Goal: Task Accomplishment & Management: Contribute content

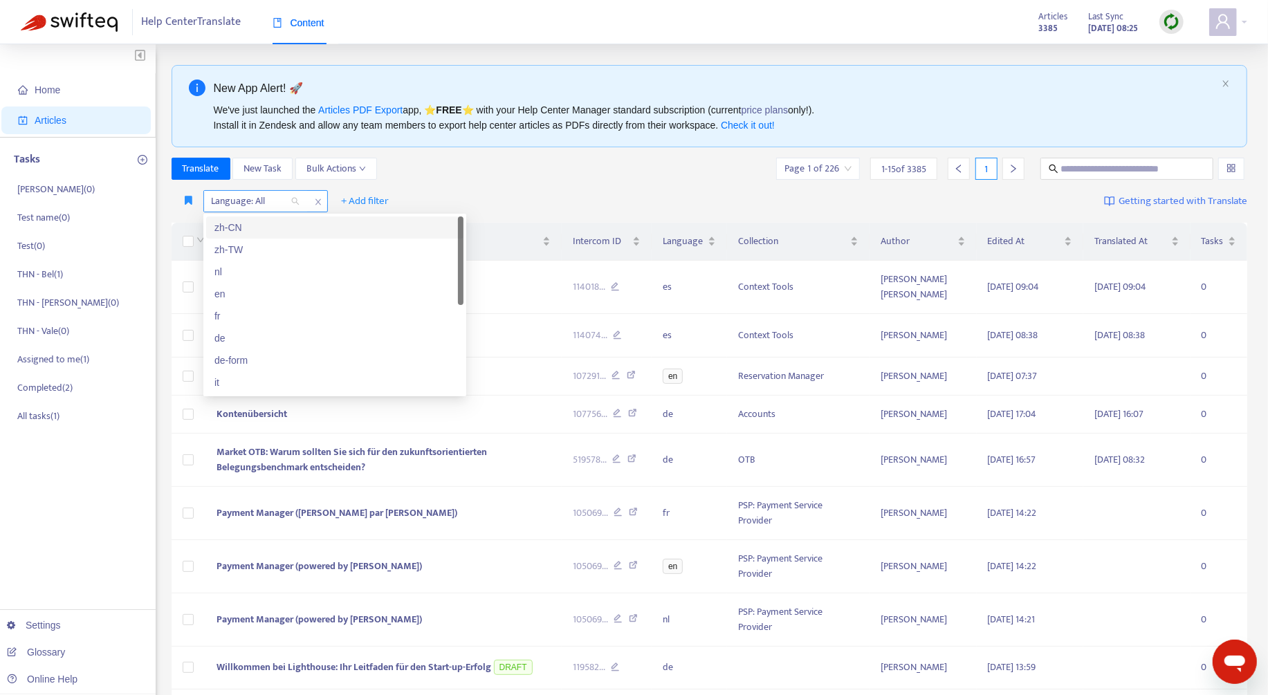
click at [221, 201] on div at bounding box center [249, 201] width 84 height 17
click at [275, 334] on div "de" at bounding box center [334, 338] width 241 height 15
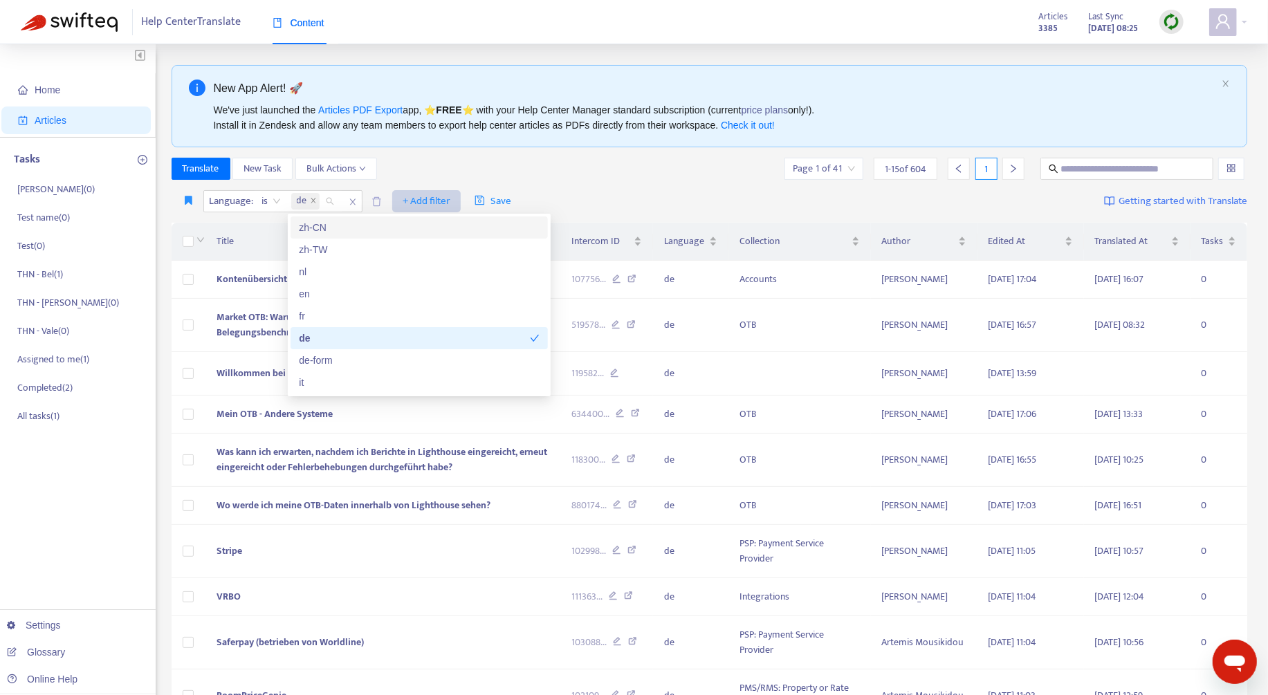
click at [422, 202] on span "+ Add filter" at bounding box center [426, 201] width 48 height 17
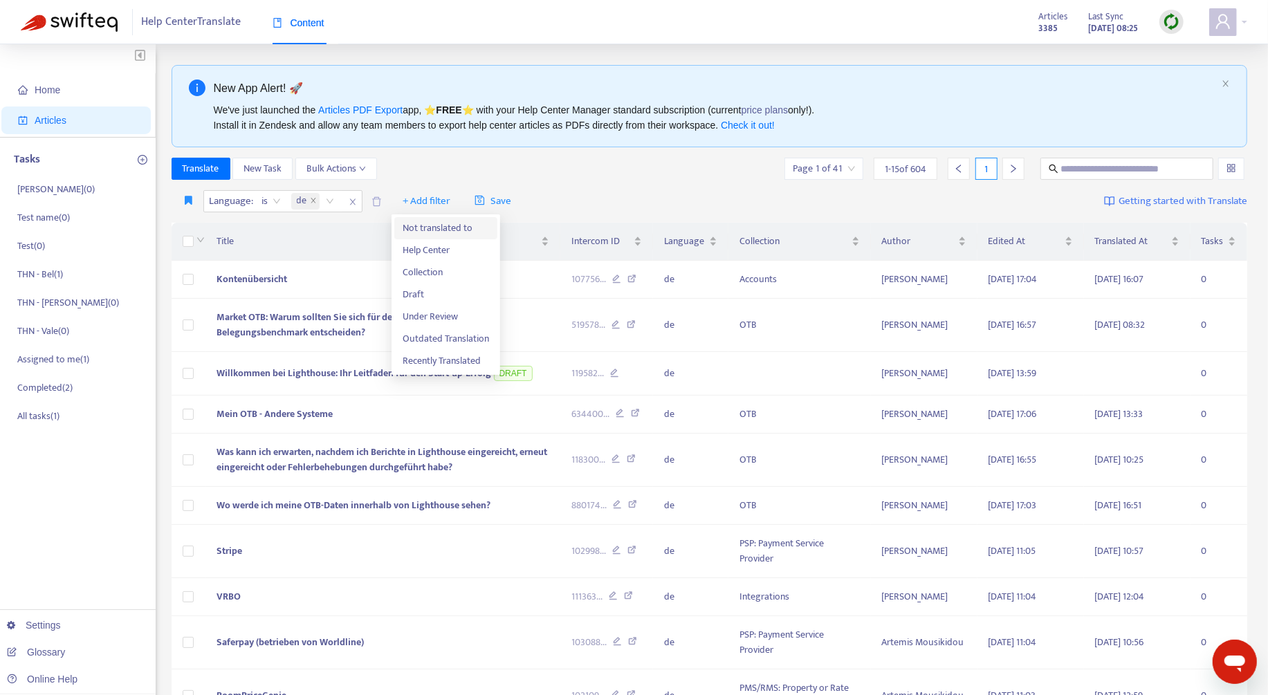
click at [472, 228] on span "Not translated to" at bounding box center [445, 228] width 86 height 15
click at [436, 206] on div at bounding box center [411, 201] width 84 height 17
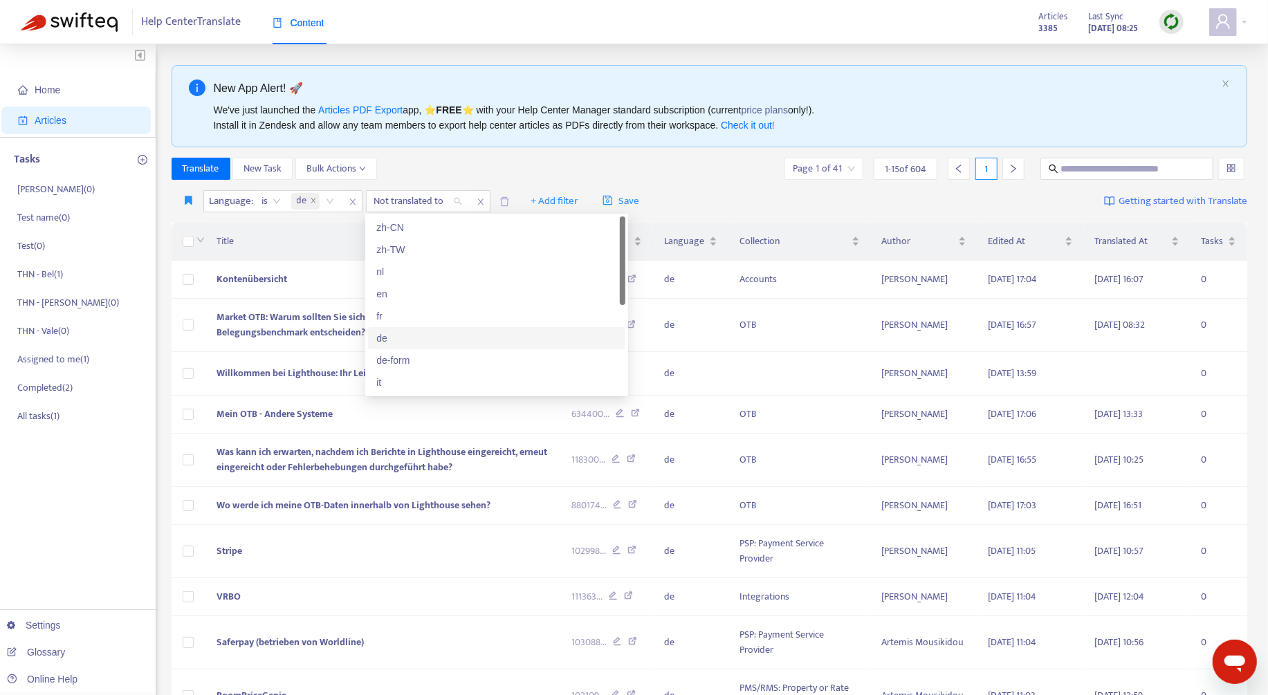
click at [427, 343] on div "de" at bounding box center [496, 338] width 241 height 15
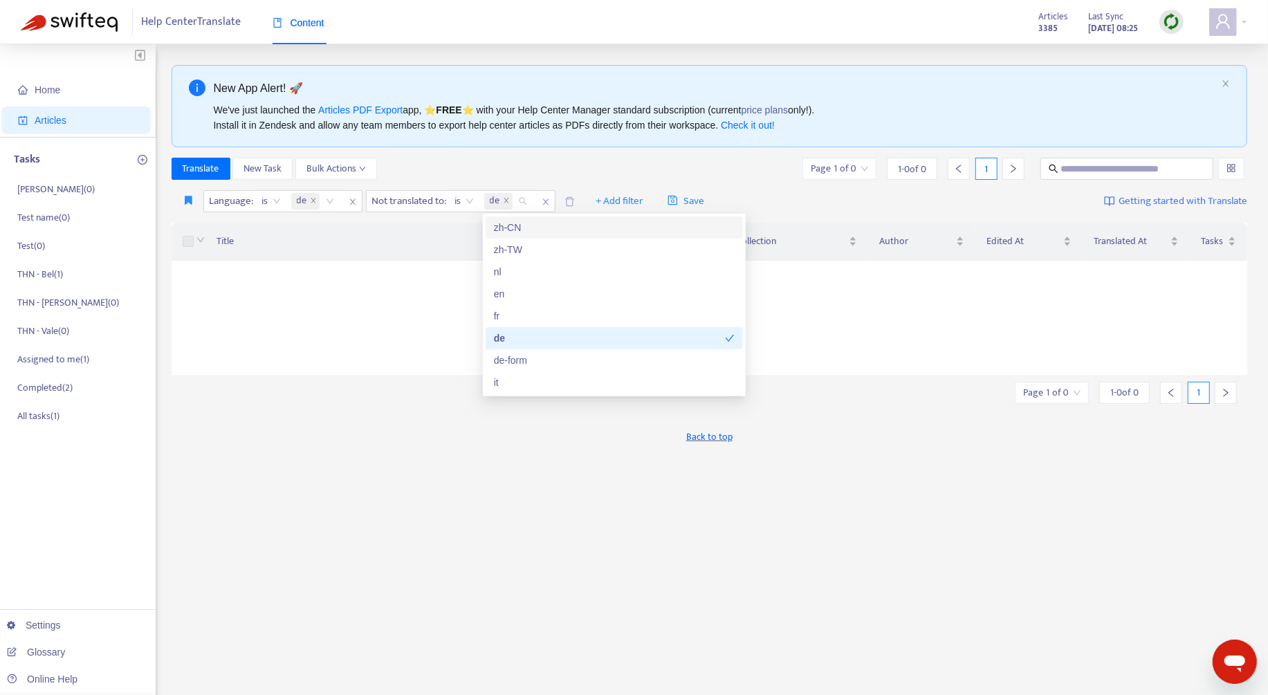
click at [614, 167] on div "Translate New Task Bulk Actions Page 1 of 0 1 - 0 of 0 1" at bounding box center [709, 169] width 1076 height 22
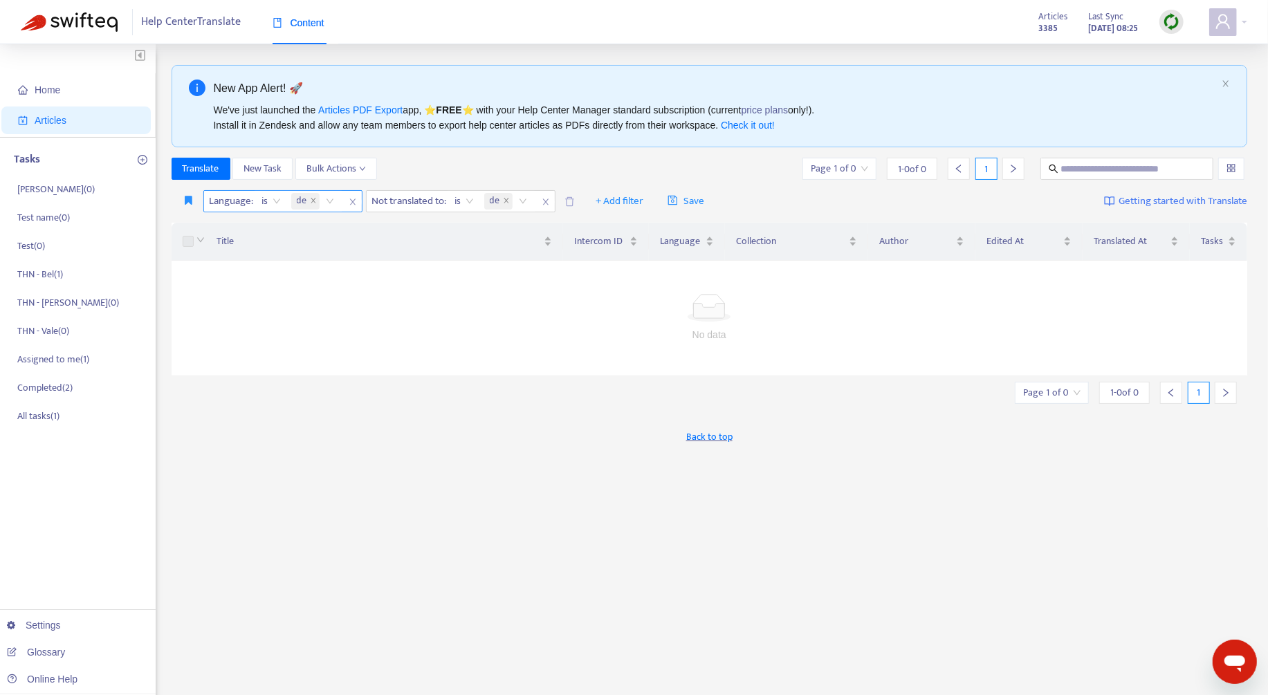
click at [349, 203] on icon "close" at bounding box center [353, 202] width 8 height 8
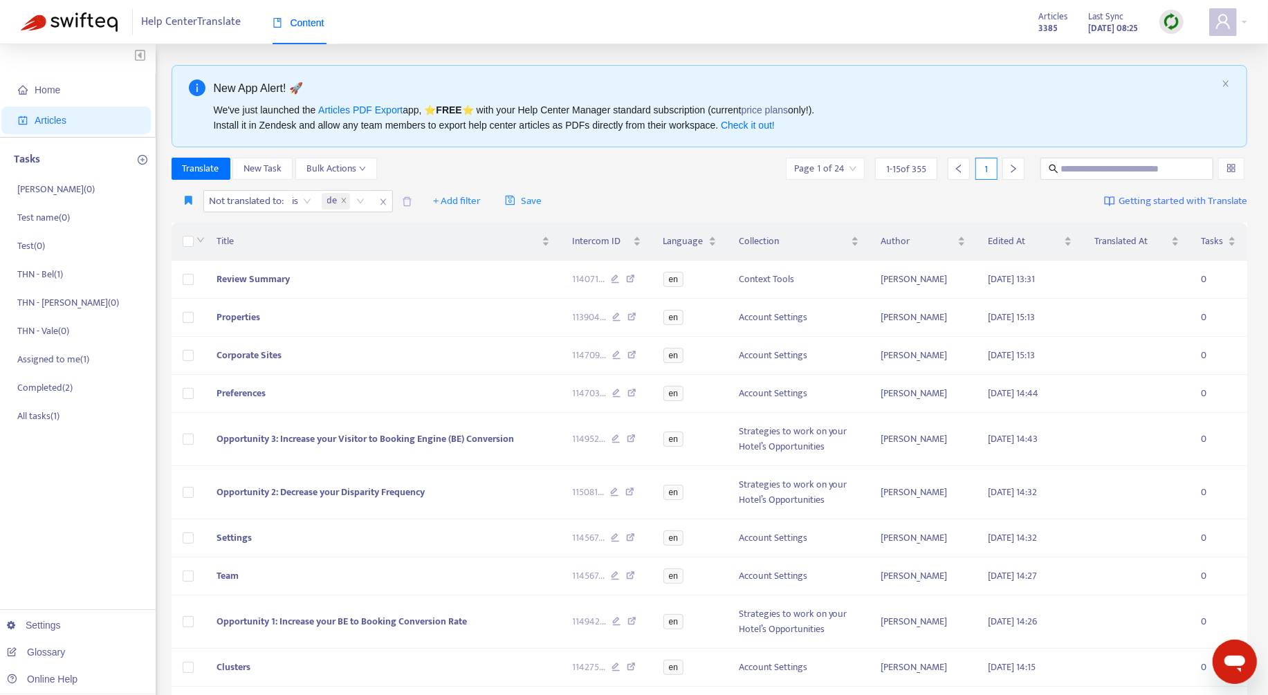
click at [659, 168] on div "Translate New Task Bulk Actions Page 1 of 24 1 - 15 of 355 1" at bounding box center [709, 169] width 1076 height 22
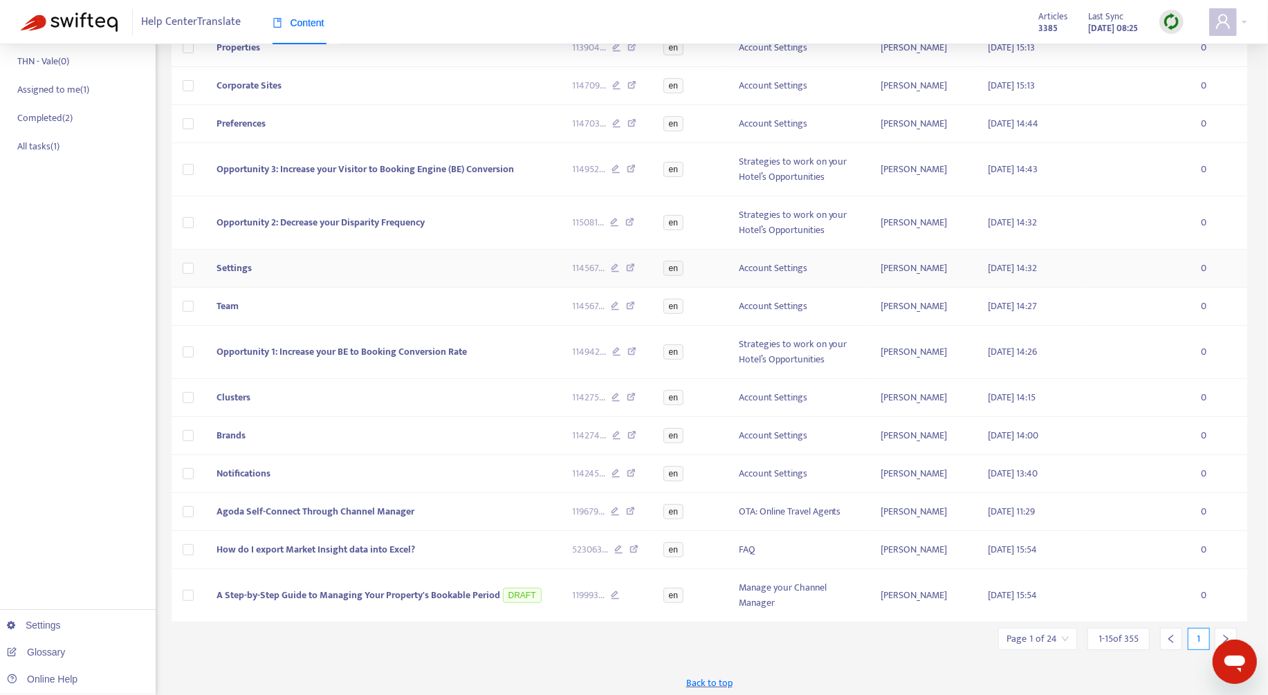
scroll to position [68, 0]
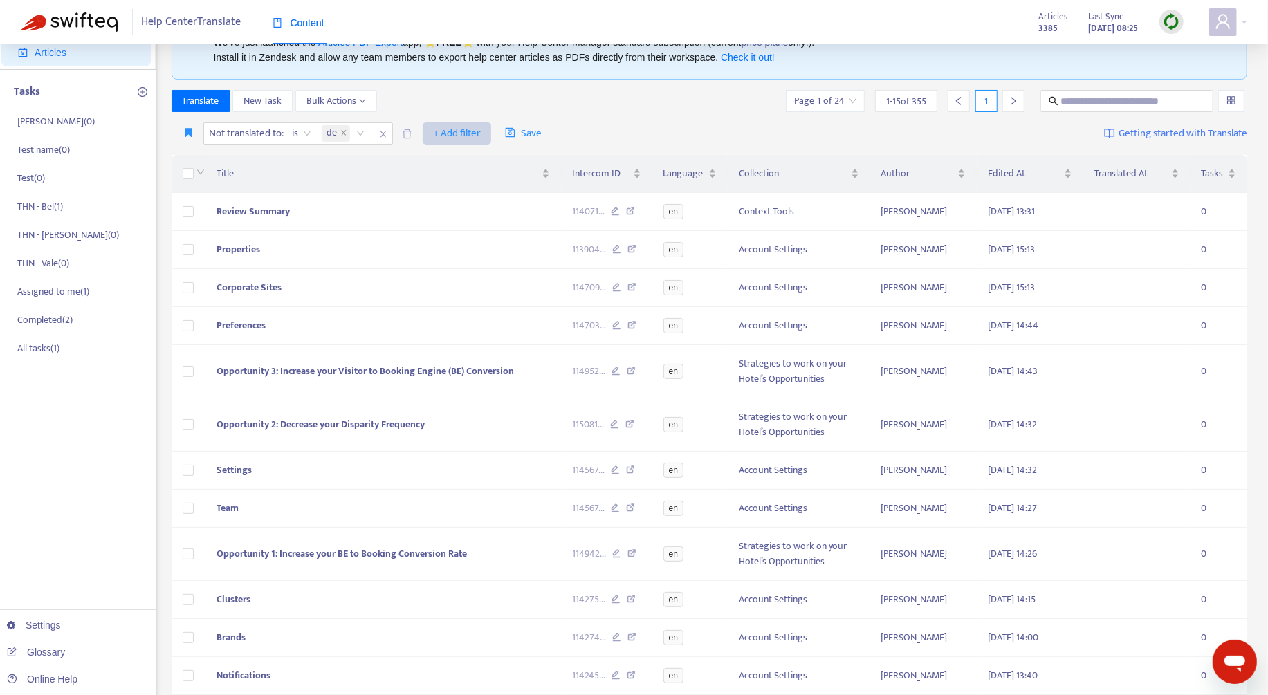
click at [459, 133] on span "+ Add filter" at bounding box center [457, 133] width 48 height 17
click at [468, 179] on span "Help Center" at bounding box center [478, 182] width 86 height 15
click at [441, 130] on div at bounding box center [442, 133] width 84 height 17
click at [483, 158] on div "Help Center" at bounding box center [529, 159] width 241 height 15
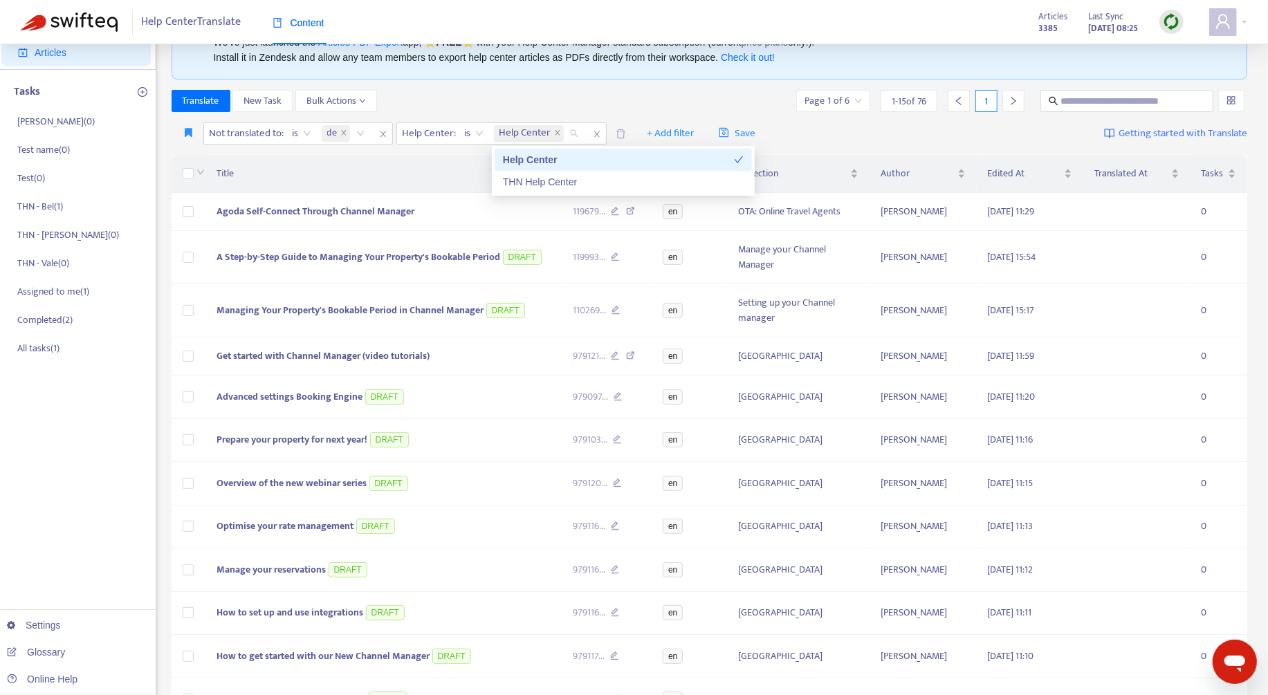
click at [719, 95] on div "Translate New Task Bulk Actions Page 1 of 6 1 - 15 of 76 1" at bounding box center [709, 101] width 1076 height 22
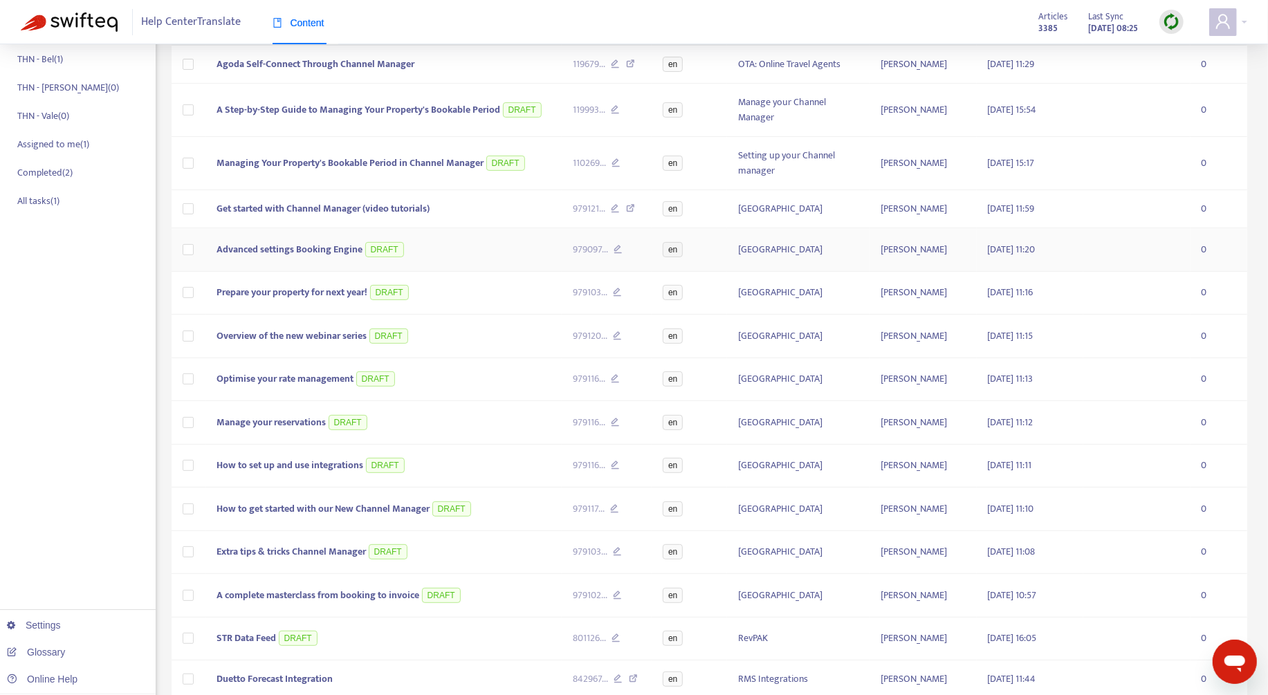
scroll to position [287, 0]
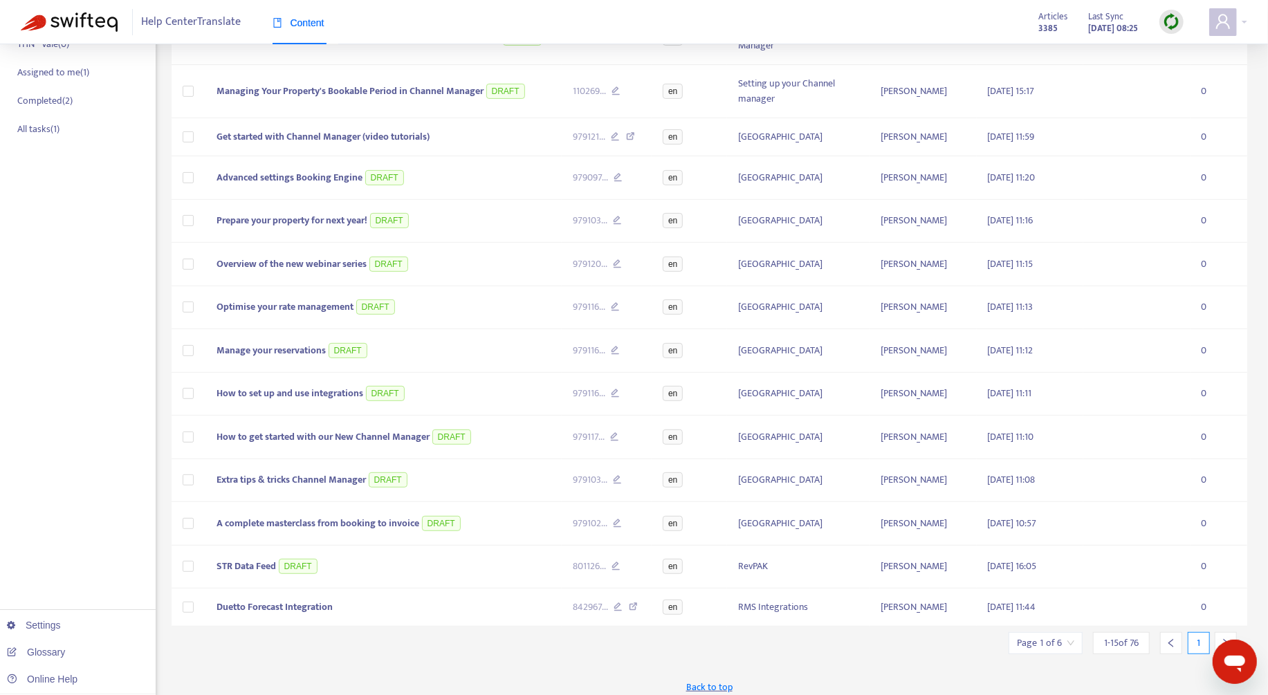
click at [1224, 632] on div at bounding box center [1225, 643] width 22 height 22
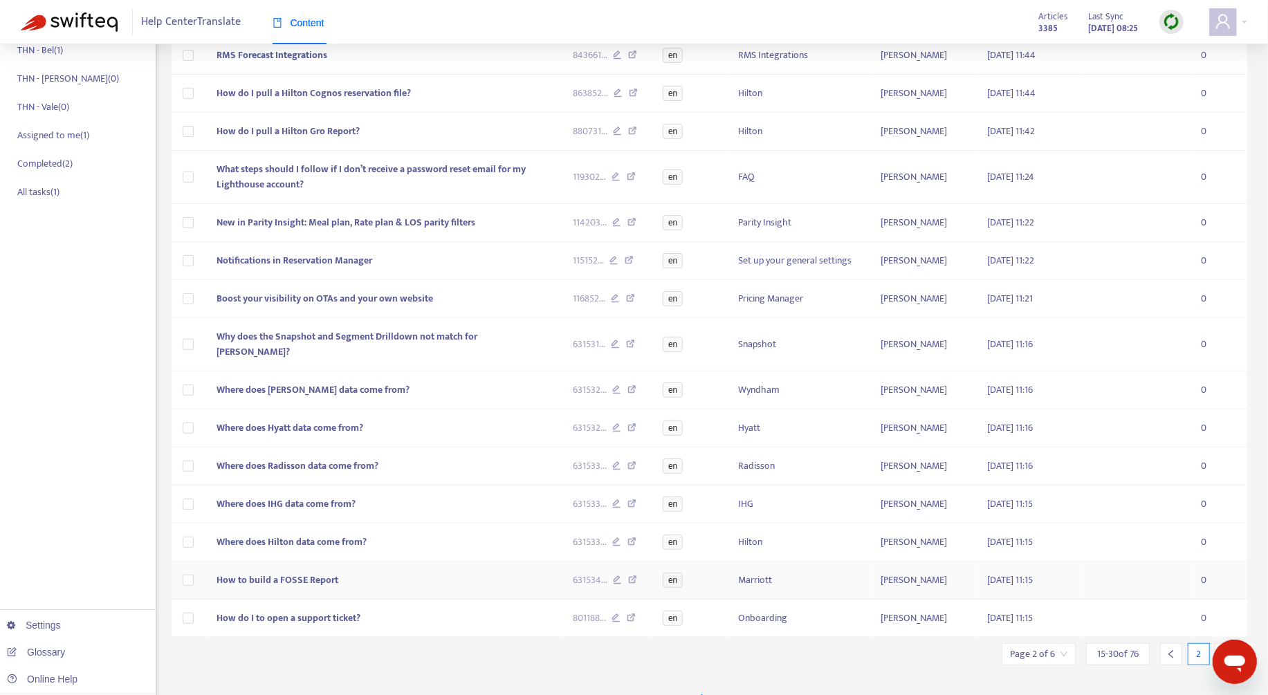
scroll to position [224, 0]
click at [1218, 643] on div at bounding box center [1225, 654] width 22 height 22
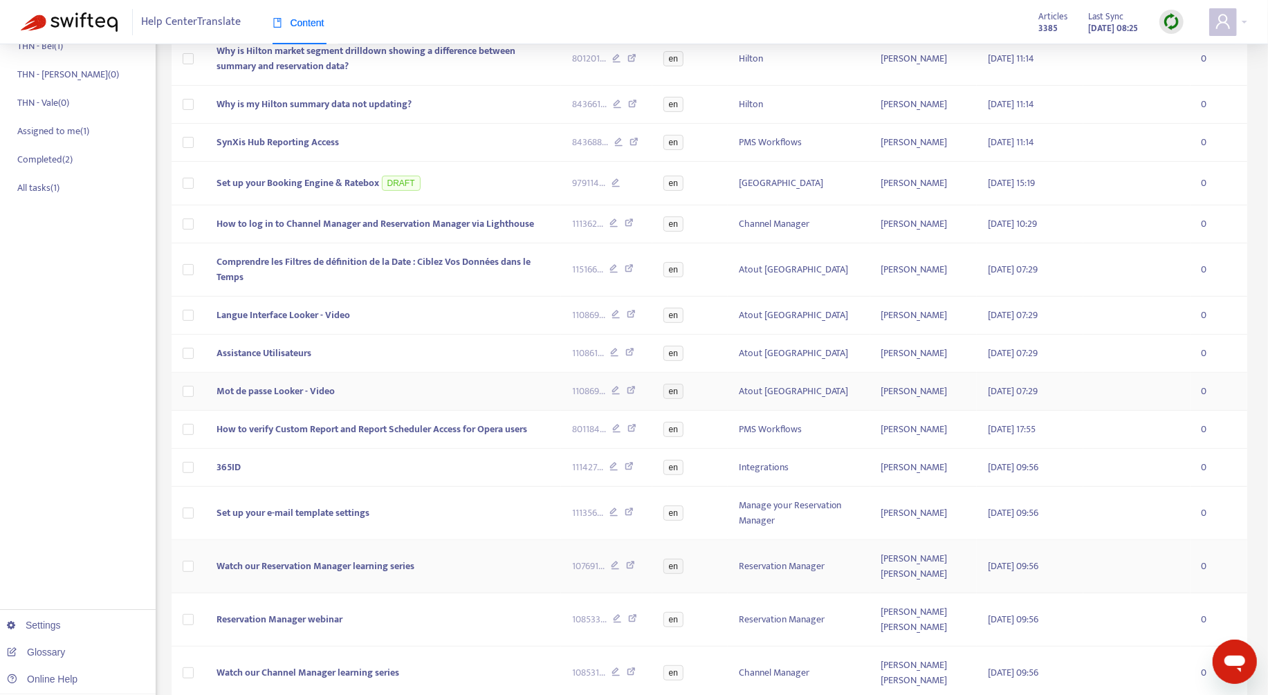
scroll to position [305, 0]
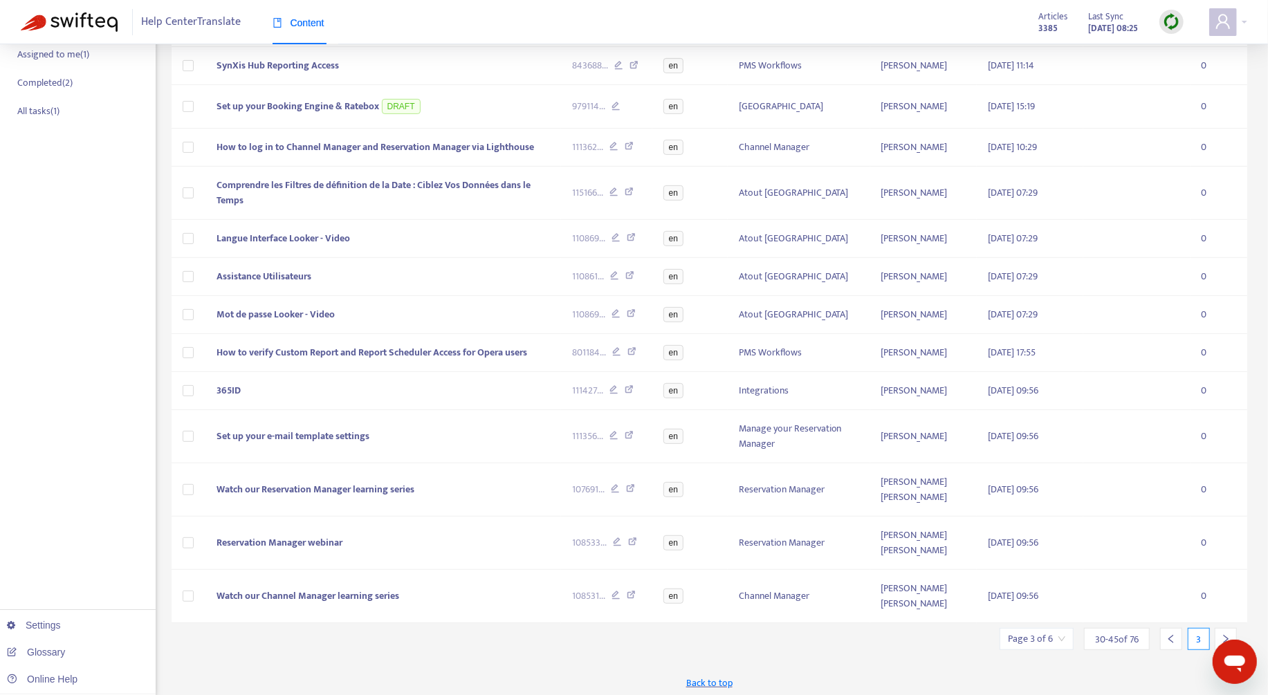
click at [1169, 641] on div at bounding box center [1171, 639] width 22 height 22
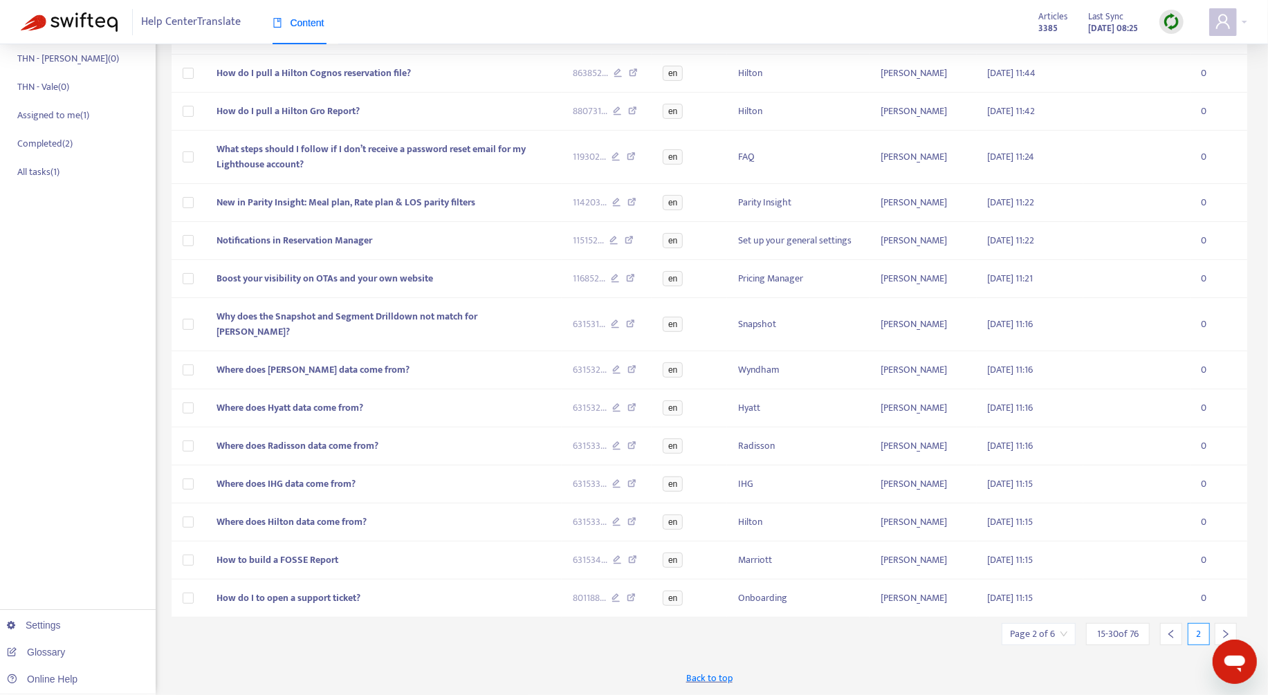
scroll to position [224, 0]
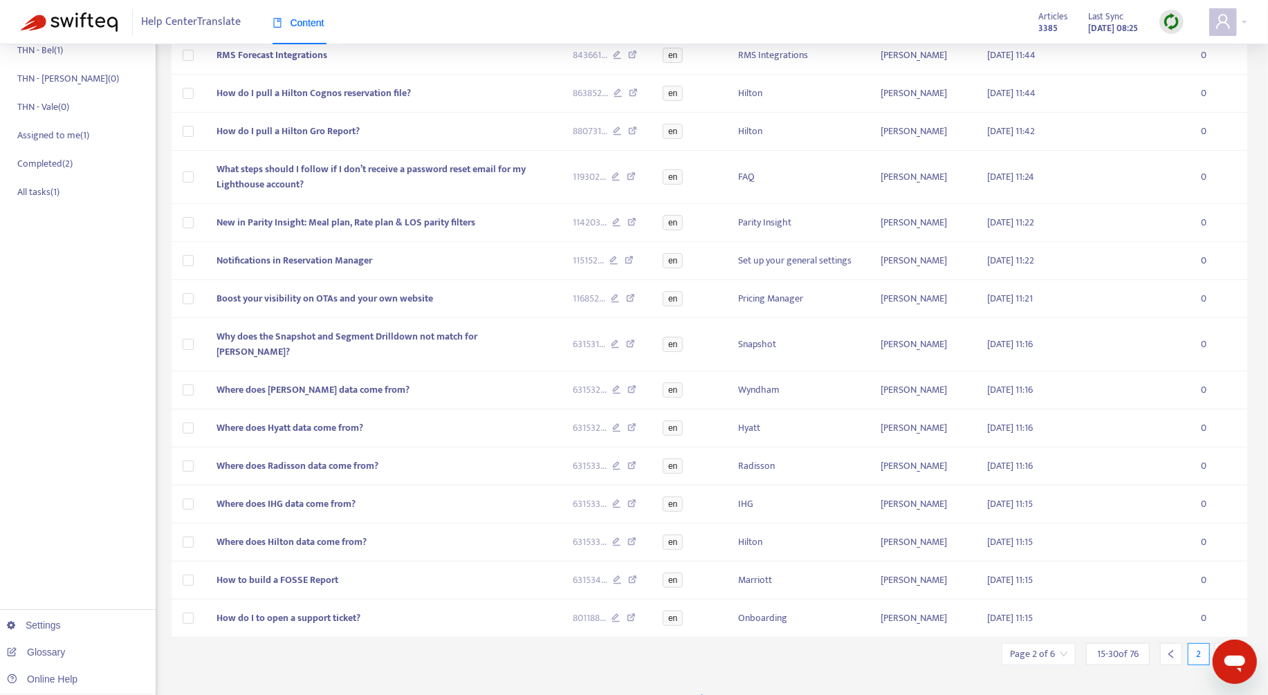
click at [1169, 643] on div at bounding box center [1171, 654] width 22 height 22
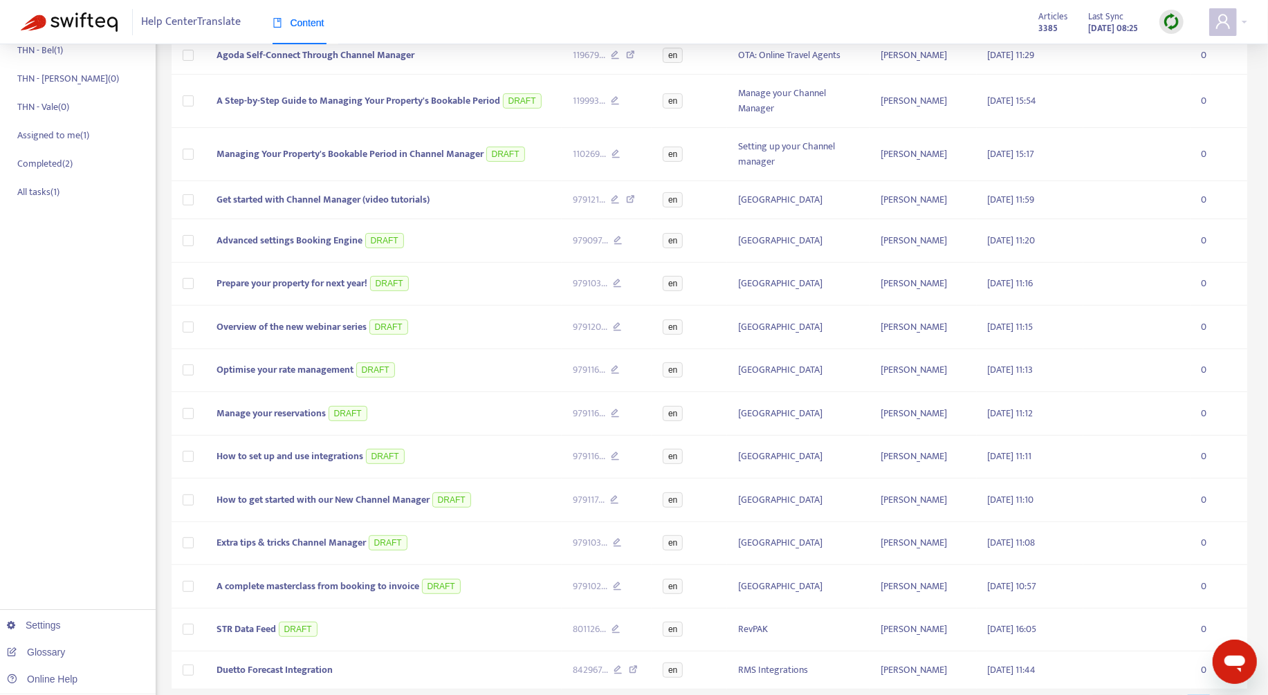
scroll to position [287, 0]
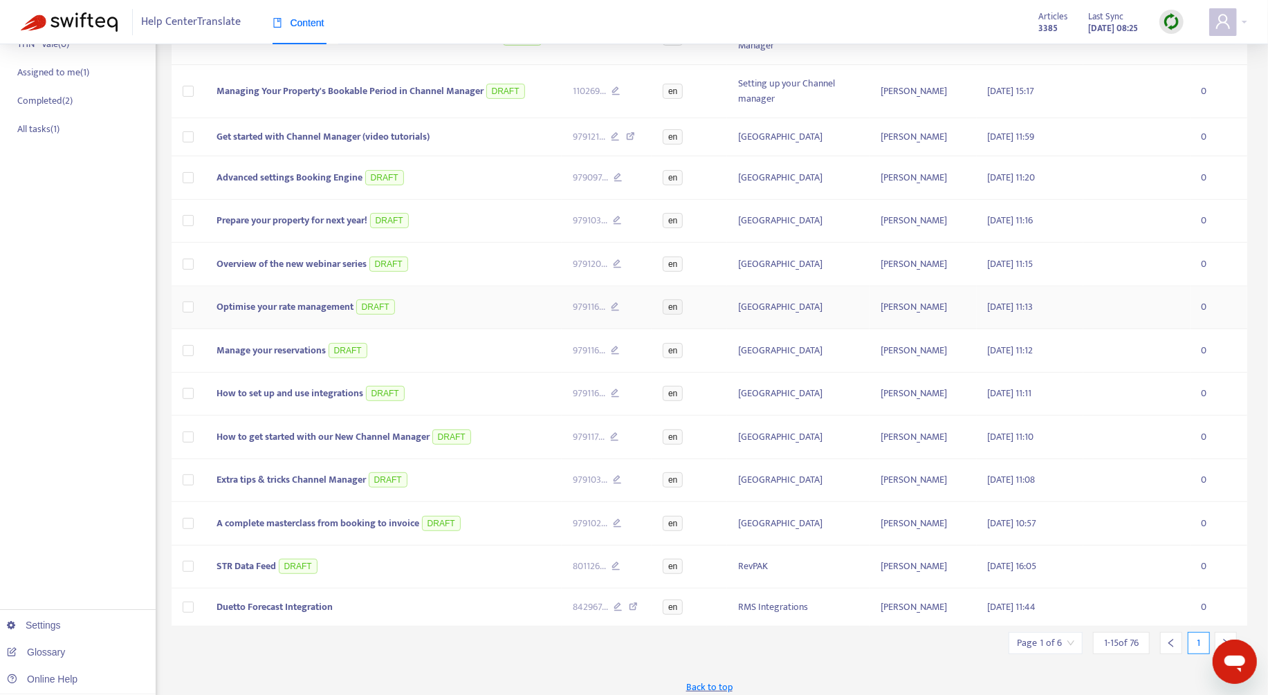
click at [420, 299] on td "Optimise your rate management DRAFT" at bounding box center [383, 308] width 356 height 44
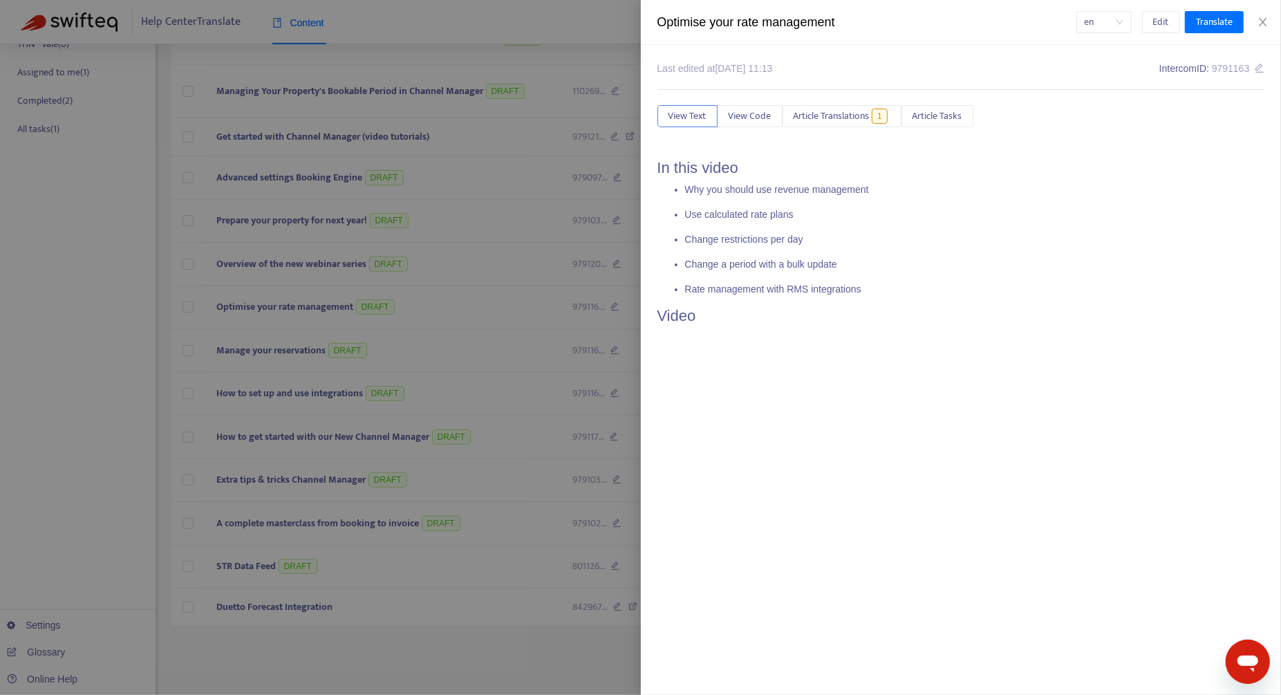
click at [821, 21] on div "Optimise your rate management" at bounding box center [867, 22] width 419 height 19
copy div "Optimise your rate management"
click at [1259, 25] on icon "close" at bounding box center [1263, 22] width 11 height 11
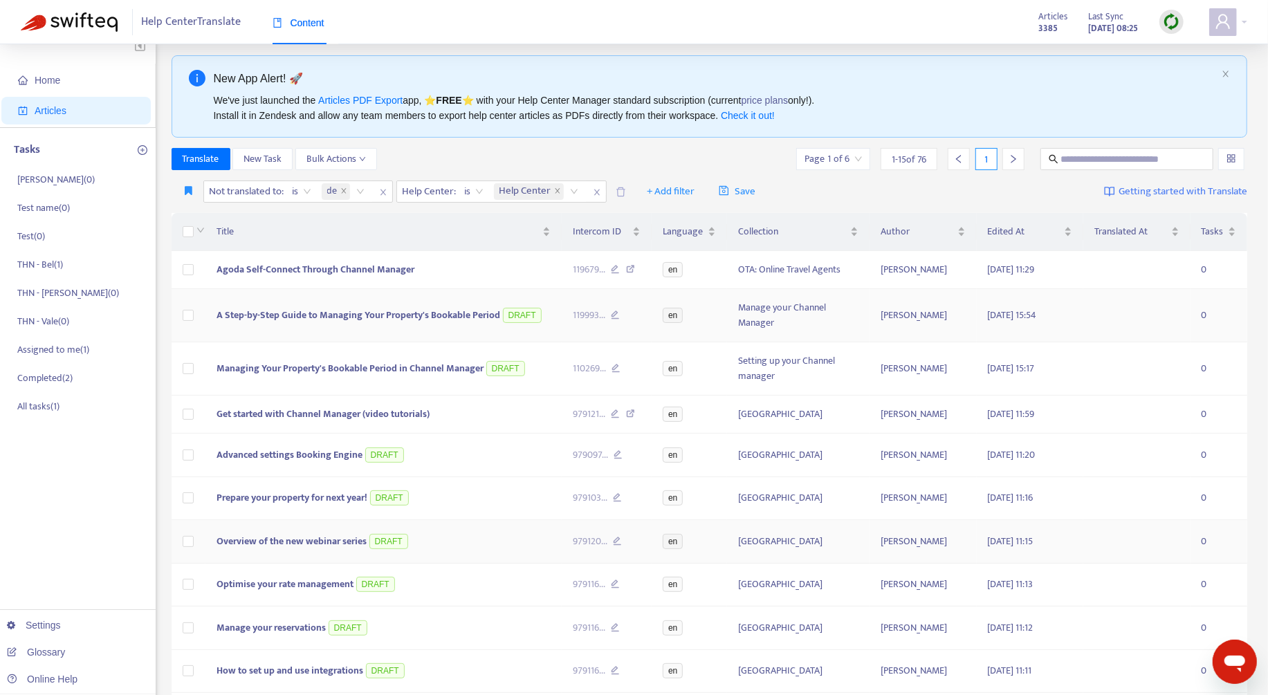
scroll to position [0, 0]
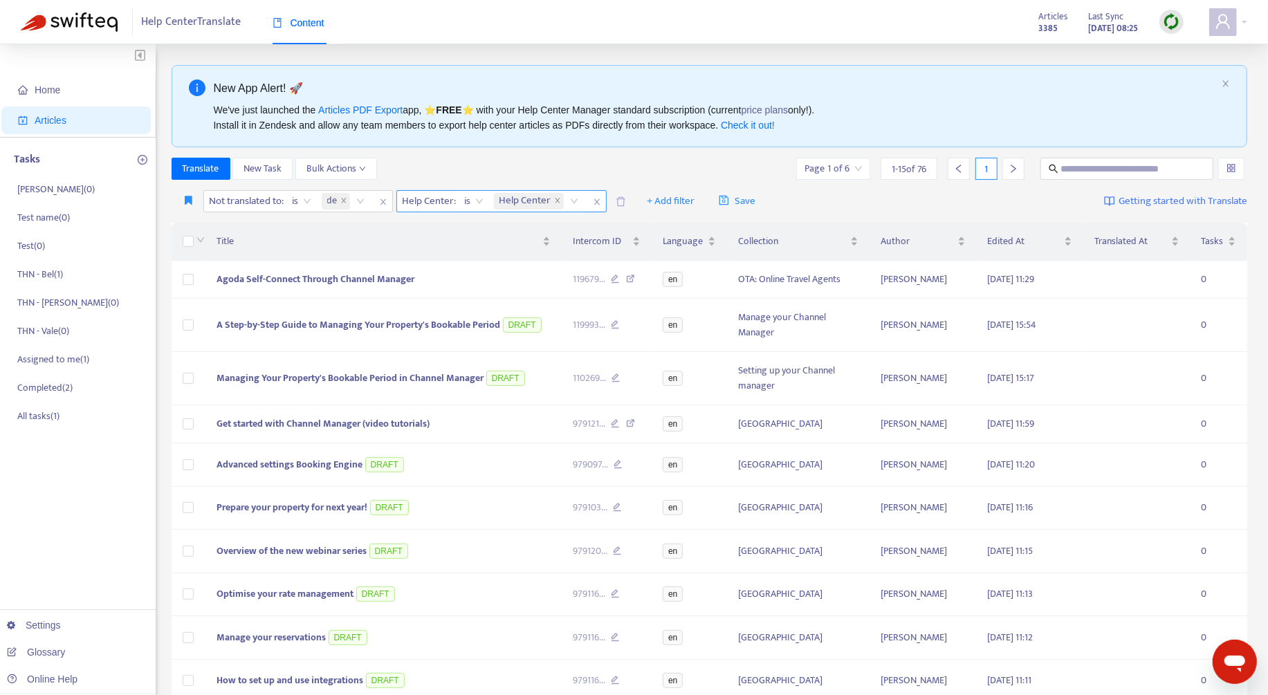
click at [593, 203] on icon "close" at bounding box center [597, 202] width 8 height 8
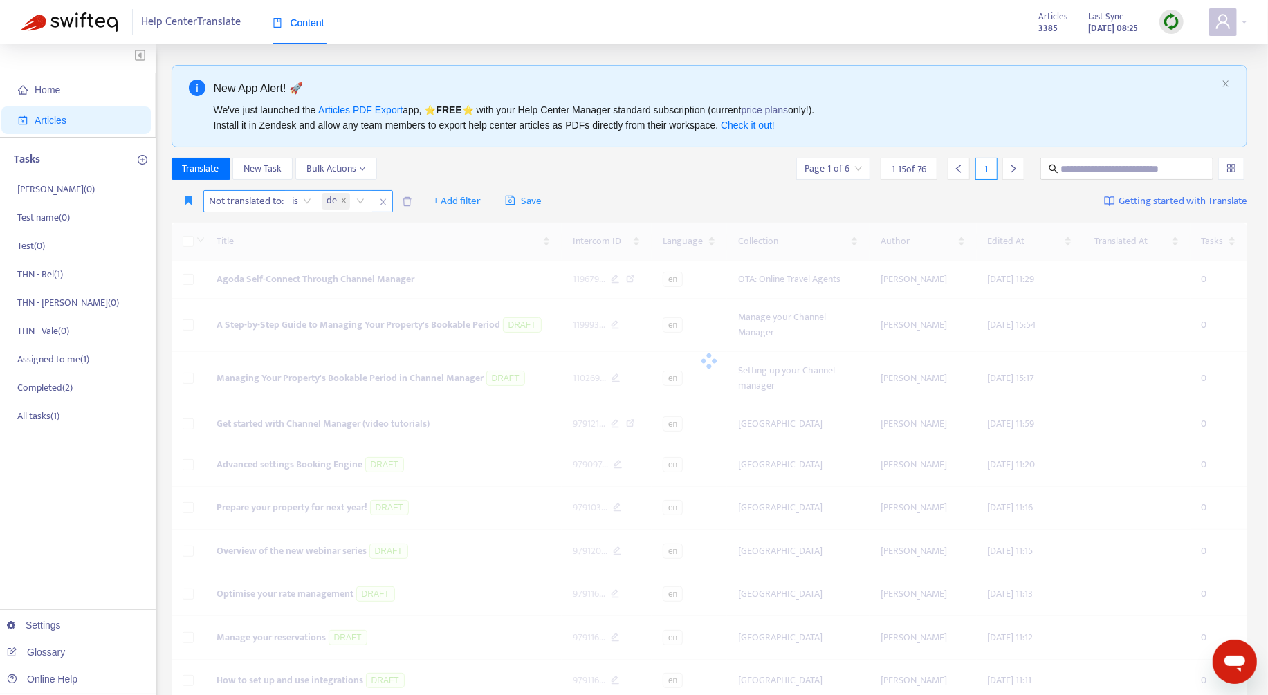
click at [270, 202] on span "Not translated to :" at bounding box center [245, 201] width 82 height 21
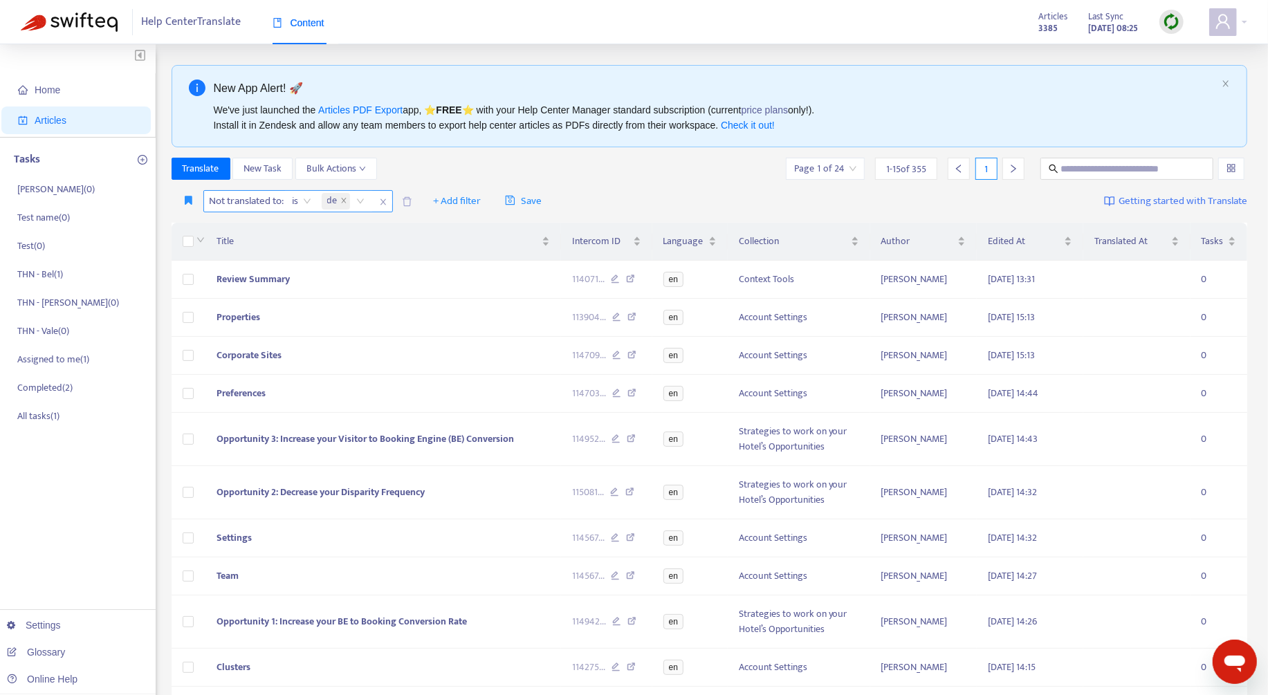
click at [387, 201] on icon "close" at bounding box center [383, 202] width 8 height 8
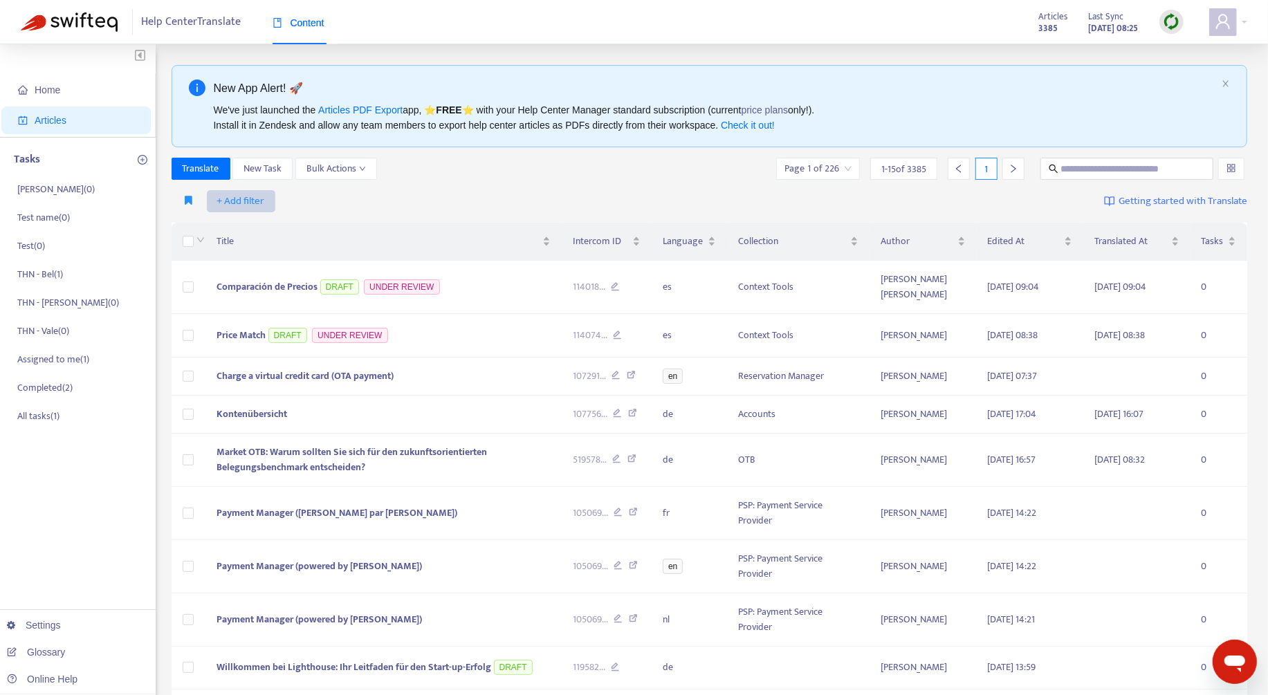
click at [243, 206] on span "+ Add filter" at bounding box center [241, 201] width 48 height 17
click at [68, 466] on div "Home Articles Tasks Emmanuel ( 0 ) Test name ( 0 ) Test ( 0 ) THN - Bel ( 1 ) T…" at bounding box center [78, 542] width 156 height 997
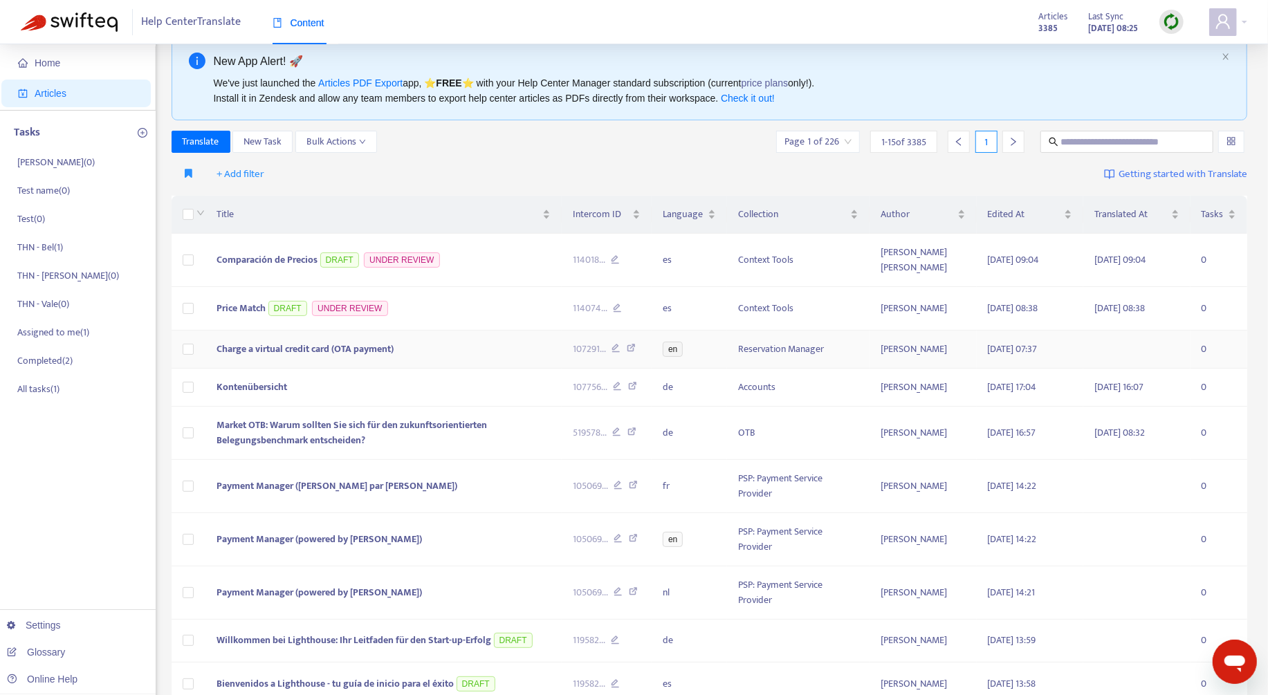
scroll to position [41, 0]
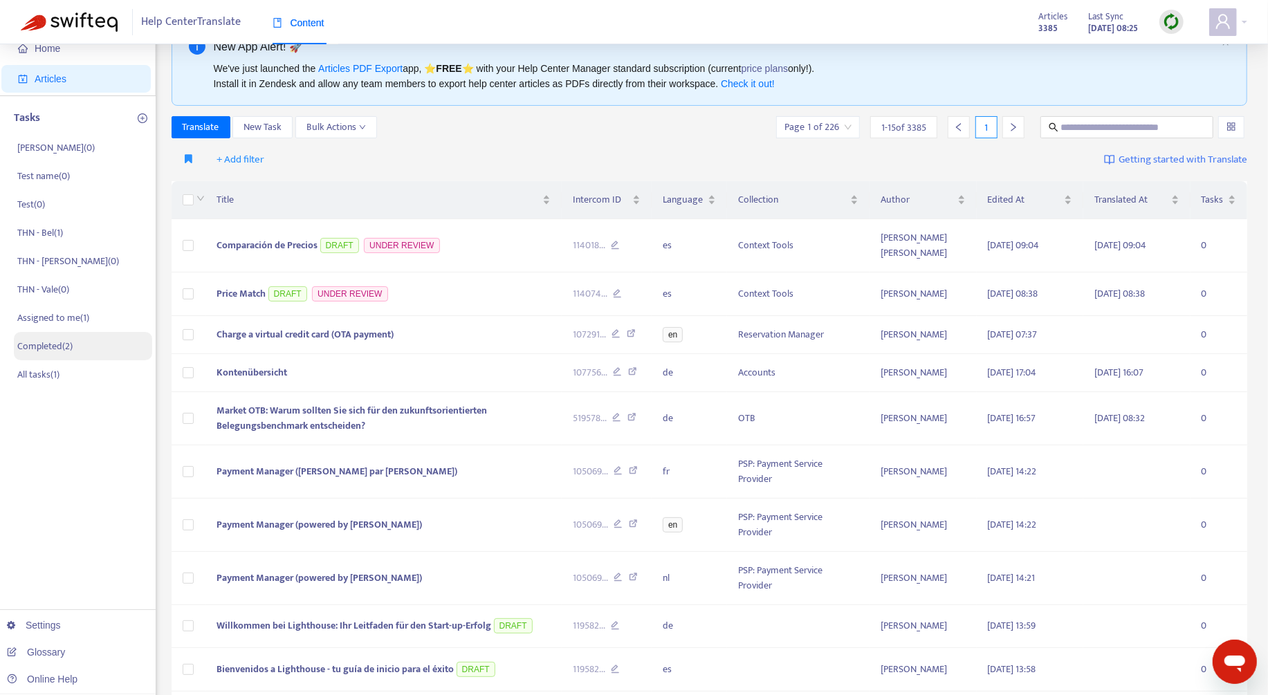
click at [69, 346] on p "Completed ( 2 )" at bounding box center [44, 346] width 55 height 15
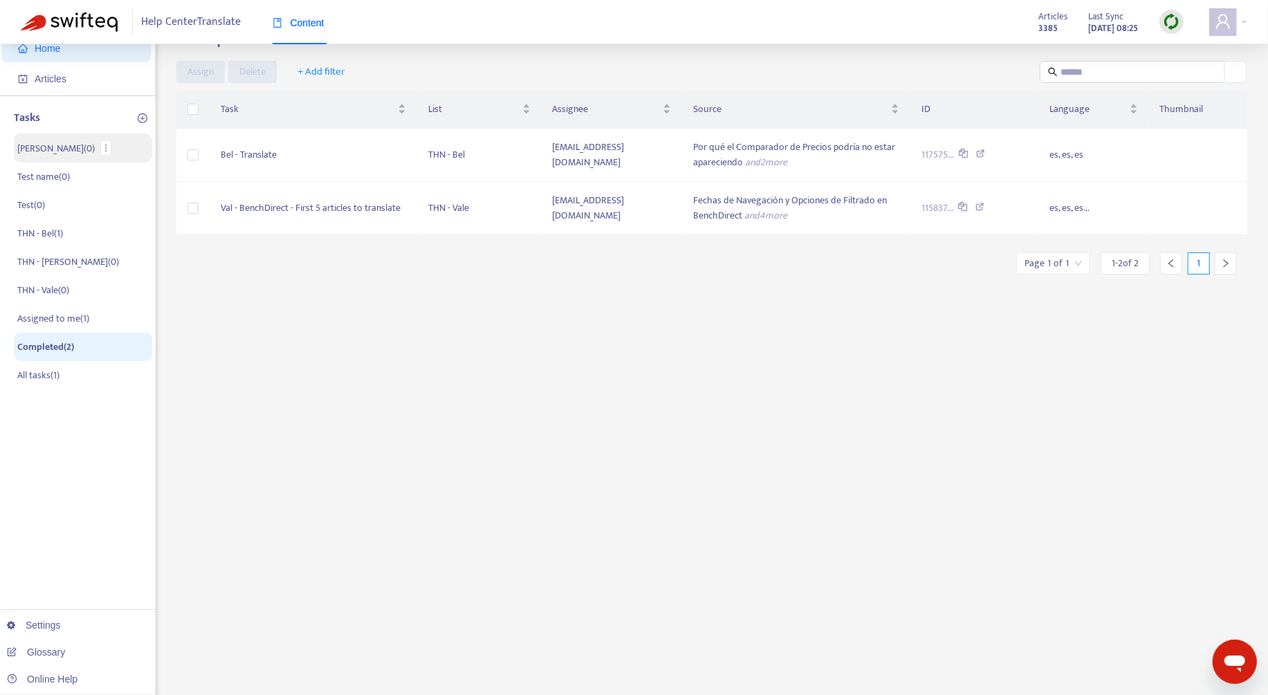
click at [53, 149] on p "Emmanuel ( 0 )" at bounding box center [55, 148] width 77 height 15
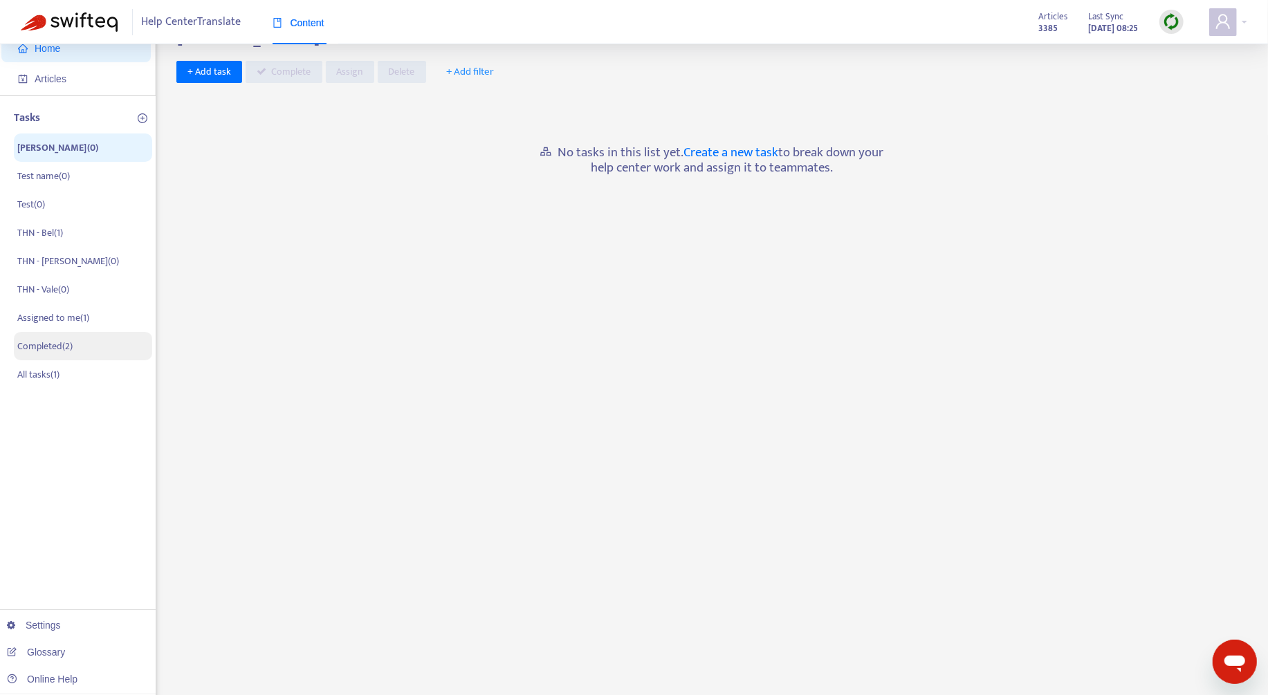
click at [50, 345] on p "Completed ( 2 )" at bounding box center [44, 346] width 55 height 15
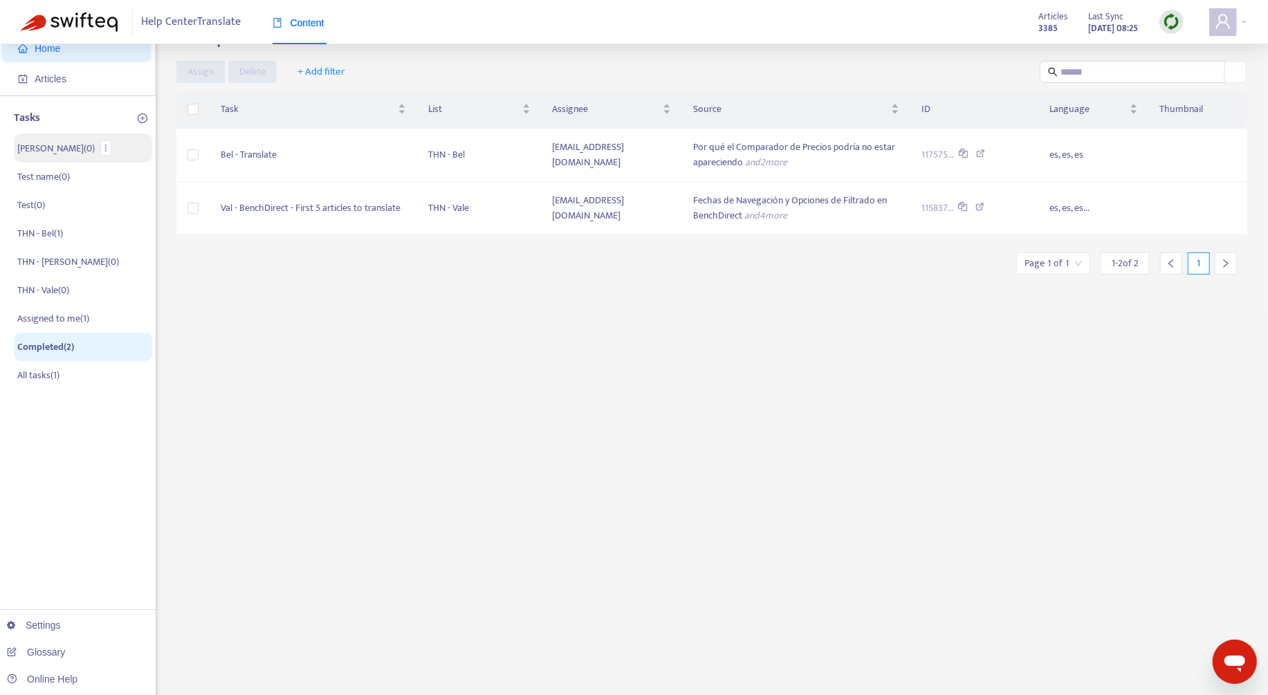
click at [43, 151] on p "Emmanuel ( 0 )" at bounding box center [55, 148] width 77 height 15
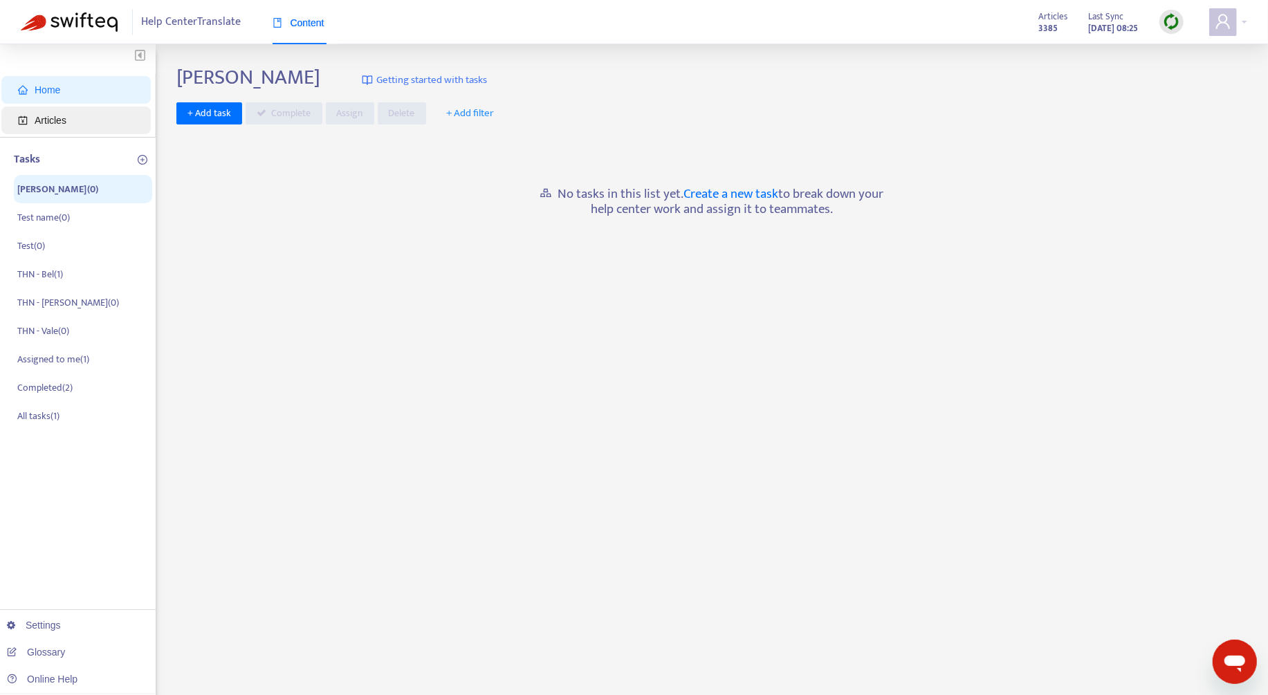
click at [61, 119] on span "Articles" at bounding box center [51, 120] width 32 height 11
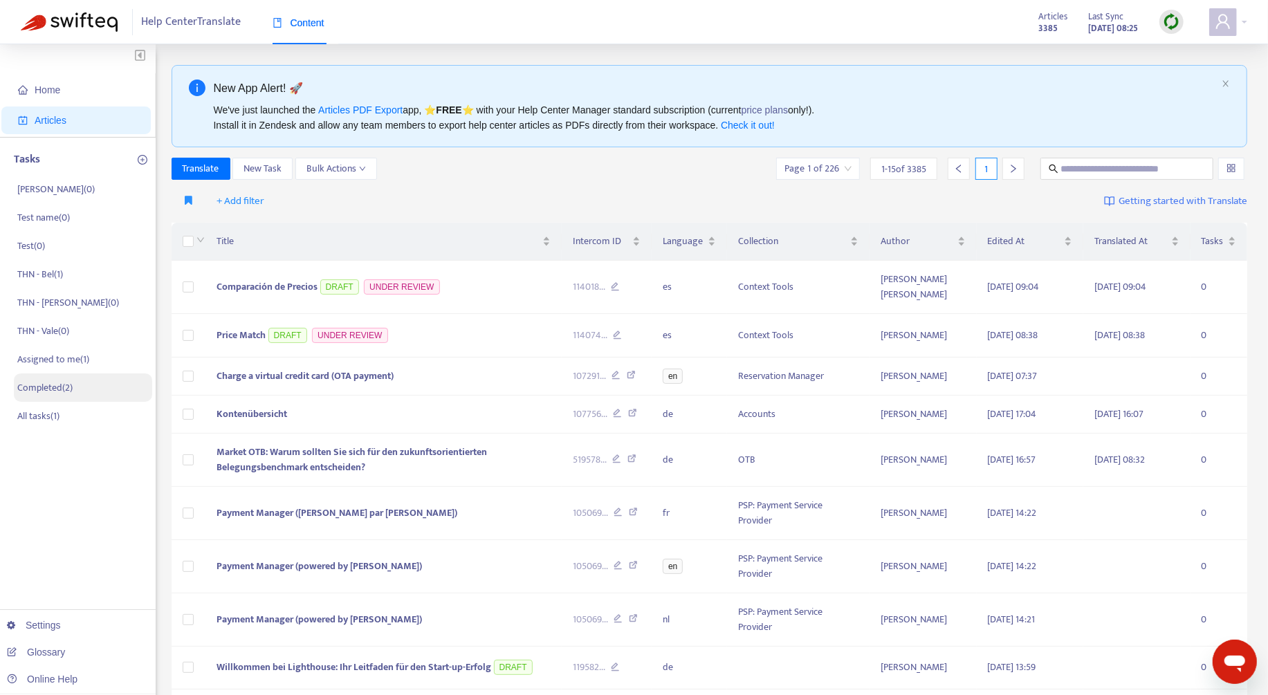
click at [45, 387] on p "Completed ( 2 )" at bounding box center [44, 387] width 55 height 15
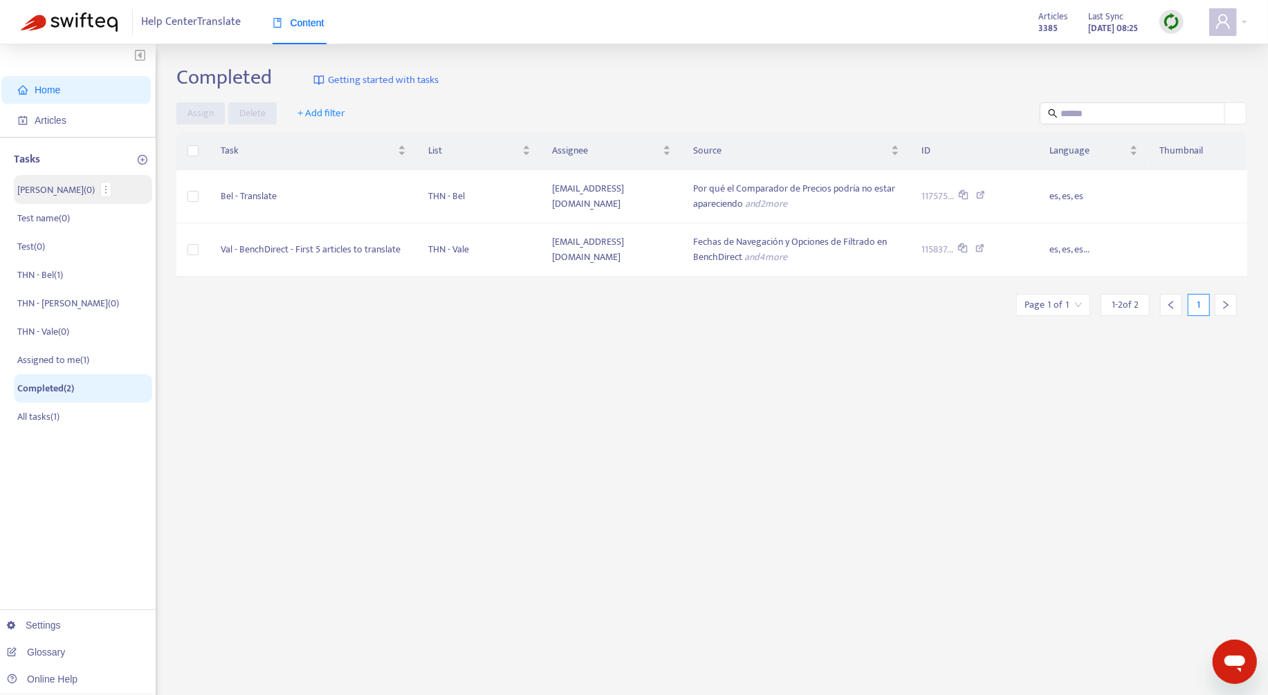
click at [29, 183] on p "Emmanuel ( 0 )" at bounding box center [55, 190] width 77 height 15
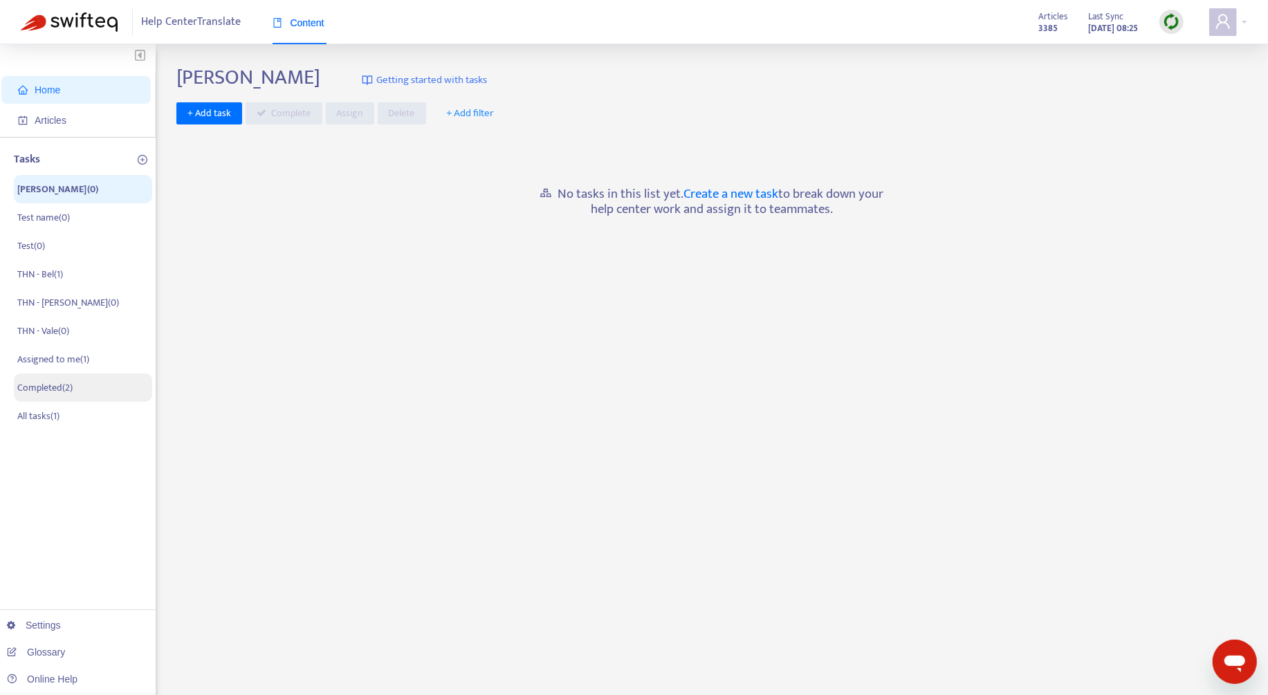
click at [39, 390] on p "Completed ( 2 )" at bounding box center [44, 387] width 55 height 15
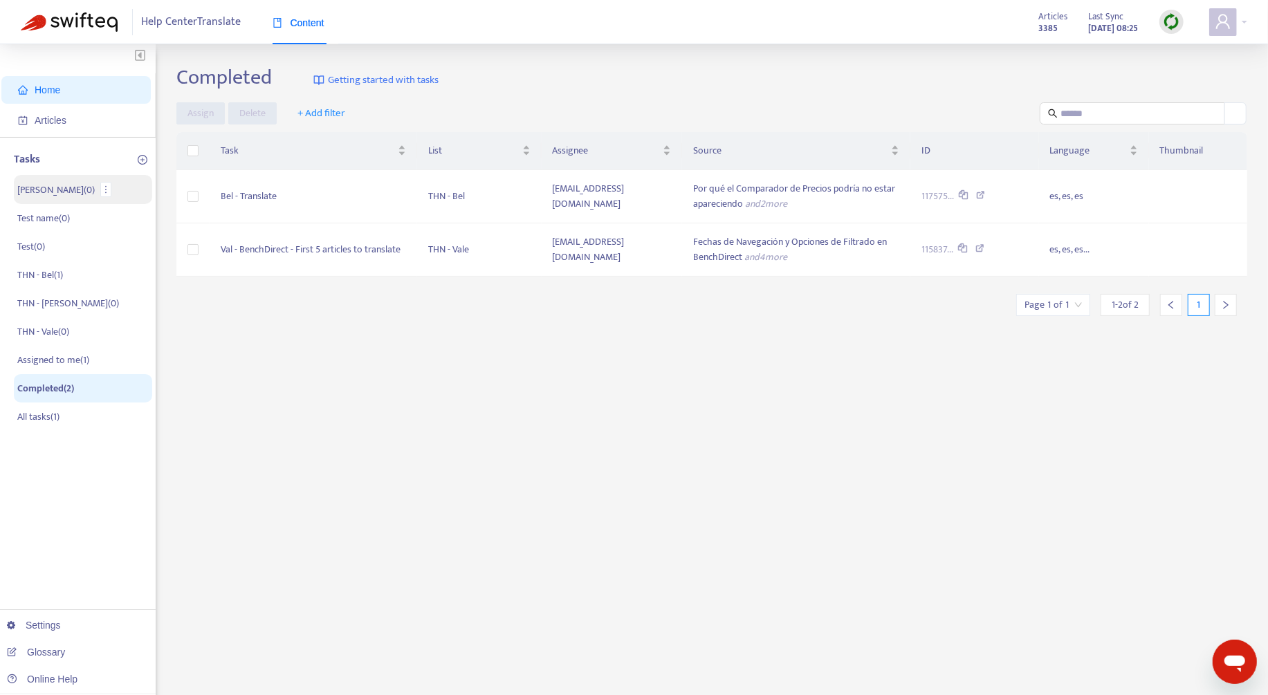
click at [45, 189] on p "Emmanuel ( 0 )" at bounding box center [55, 190] width 77 height 15
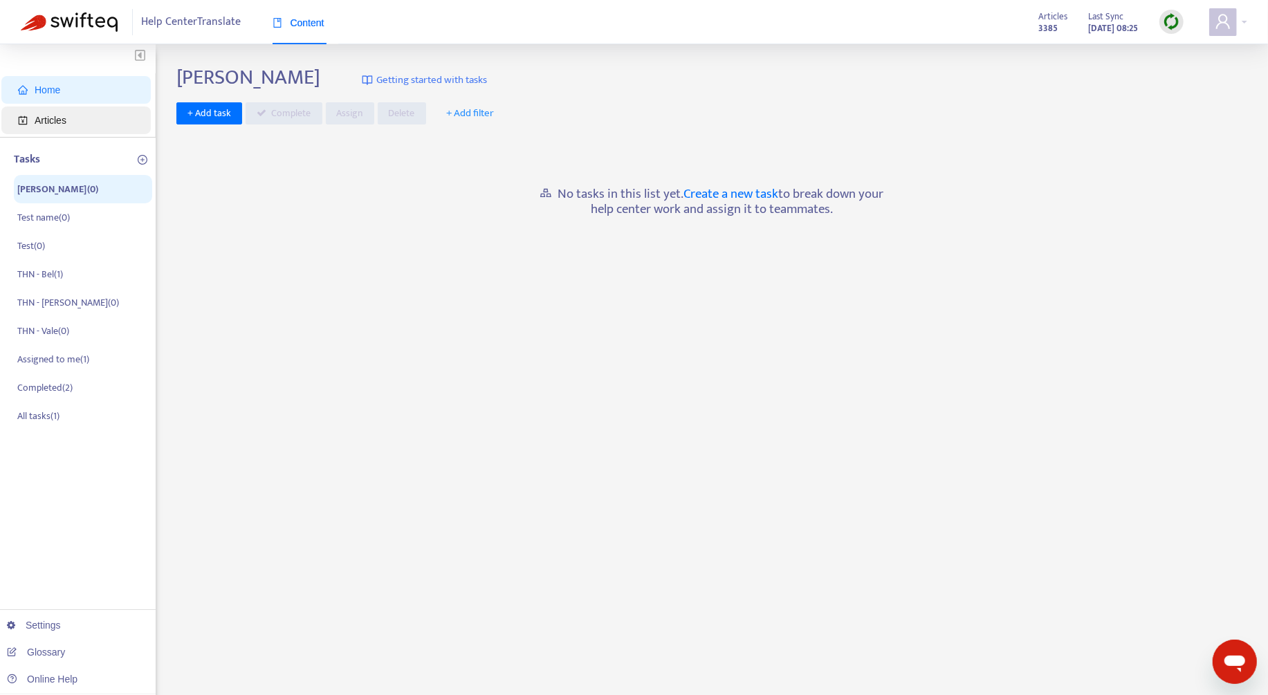
click at [81, 126] on span "Articles" at bounding box center [79, 120] width 122 height 28
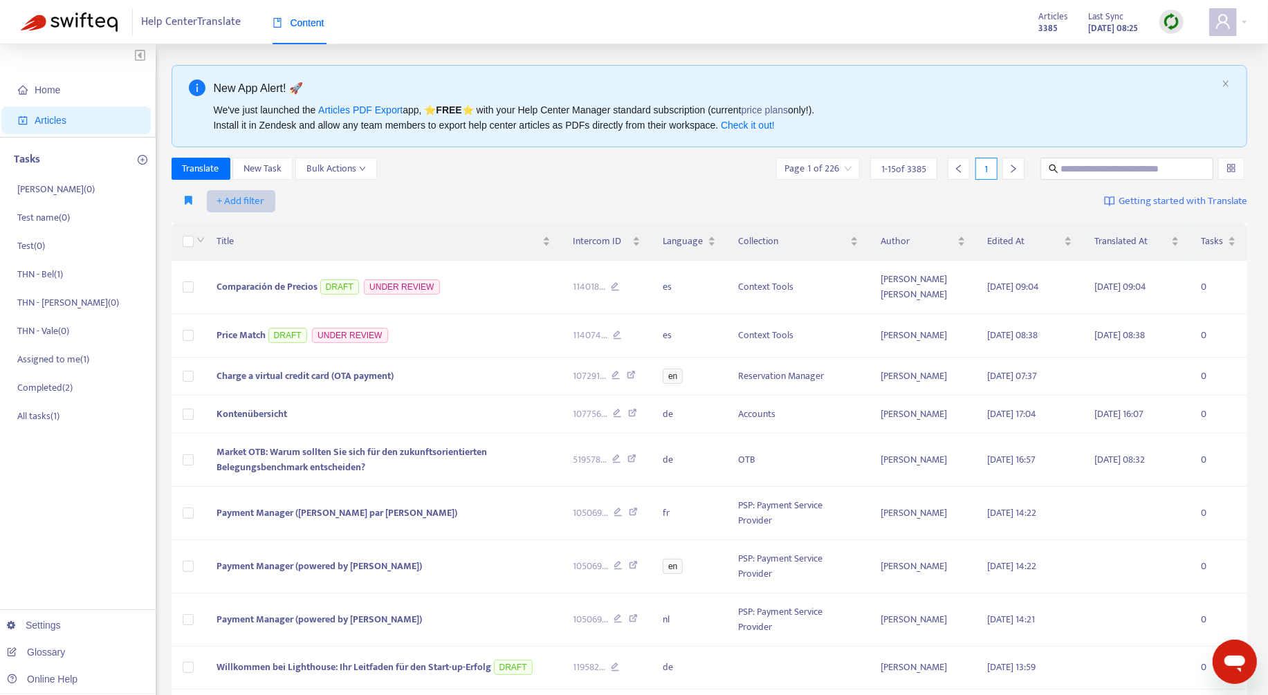
click at [266, 199] on button "+ Add filter" at bounding box center [241, 201] width 68 height 22
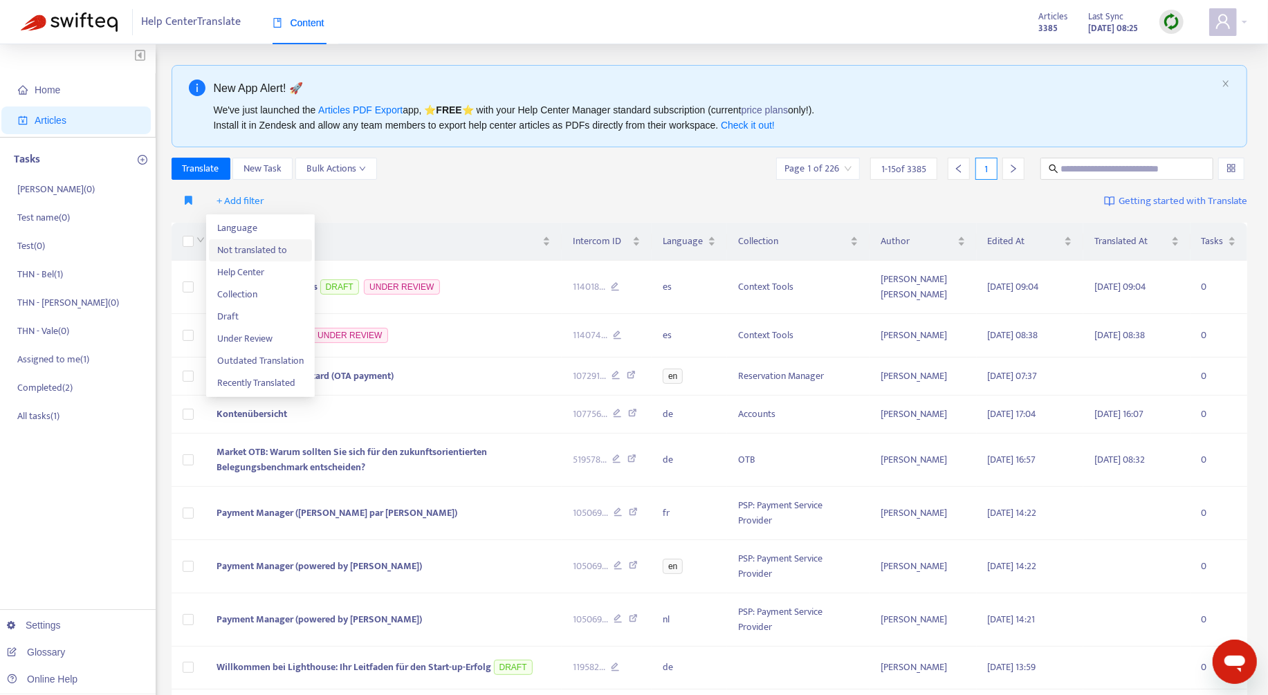
click at [274, 252] on span "Not translated to" at bounding box center [260, 250] width 86 height 15
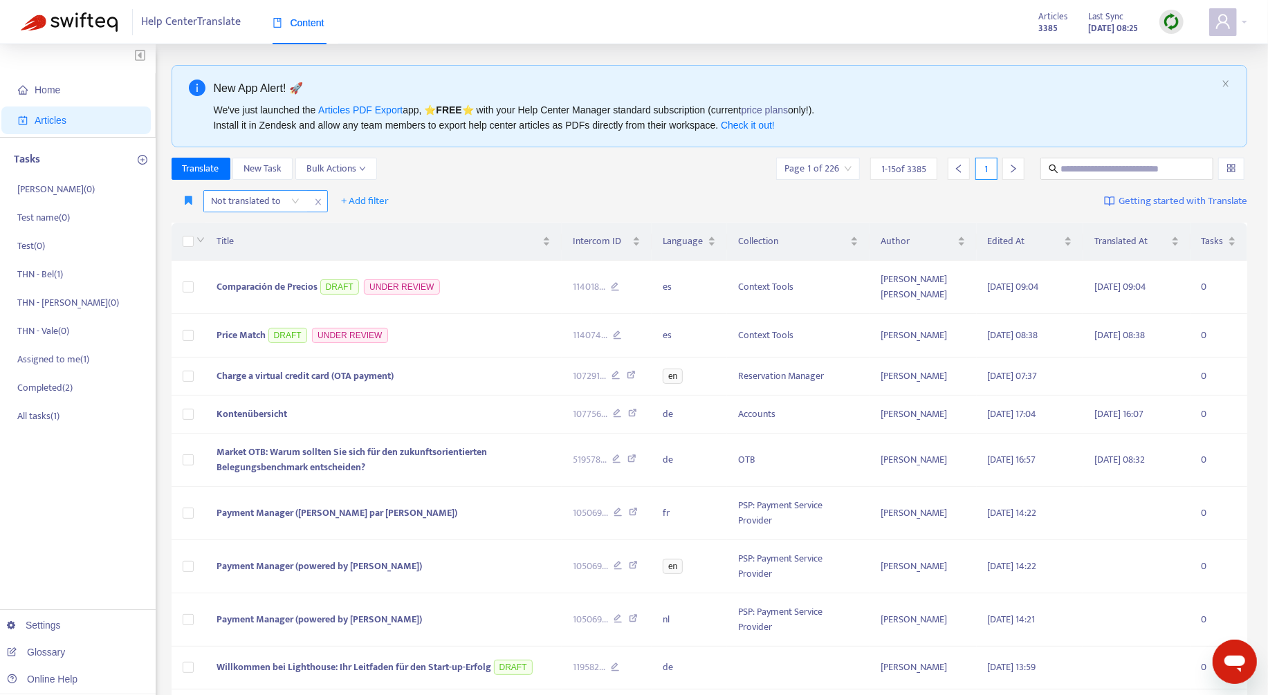
click at [284, 201] on div at bounding box center [249, 201] width 84 height 17
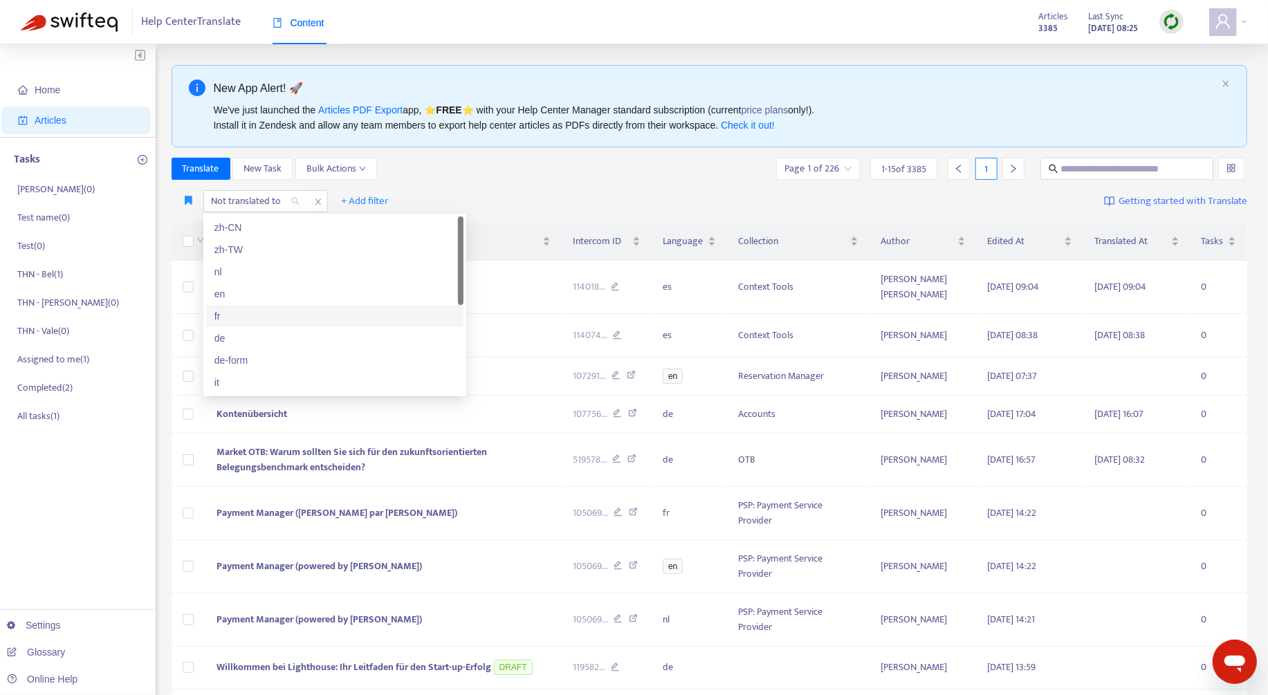
click at [255, 319] on div "fr" at bounding box center [334, 315] width 241 height 15
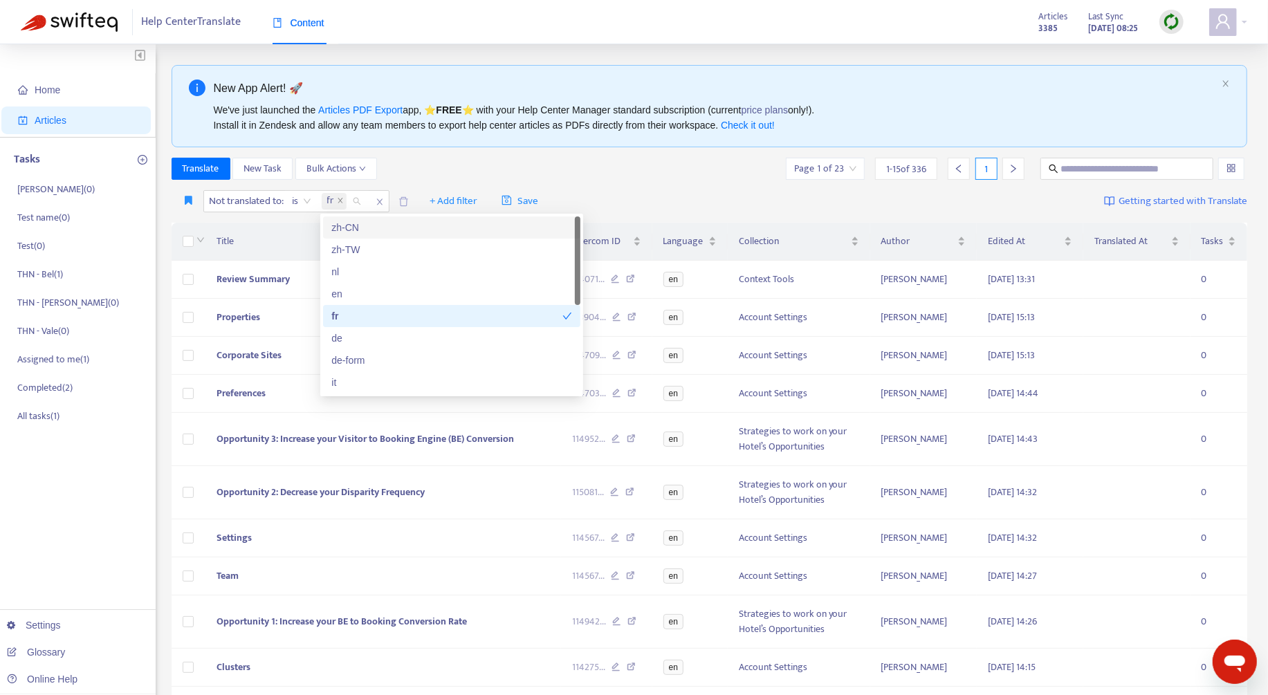
click at [526, 163] on div "Translate New Task Bulk Actions Page 1 of 23 1 - 15 of 336 1" at bounding box center [709, 169] width 1076 height 22
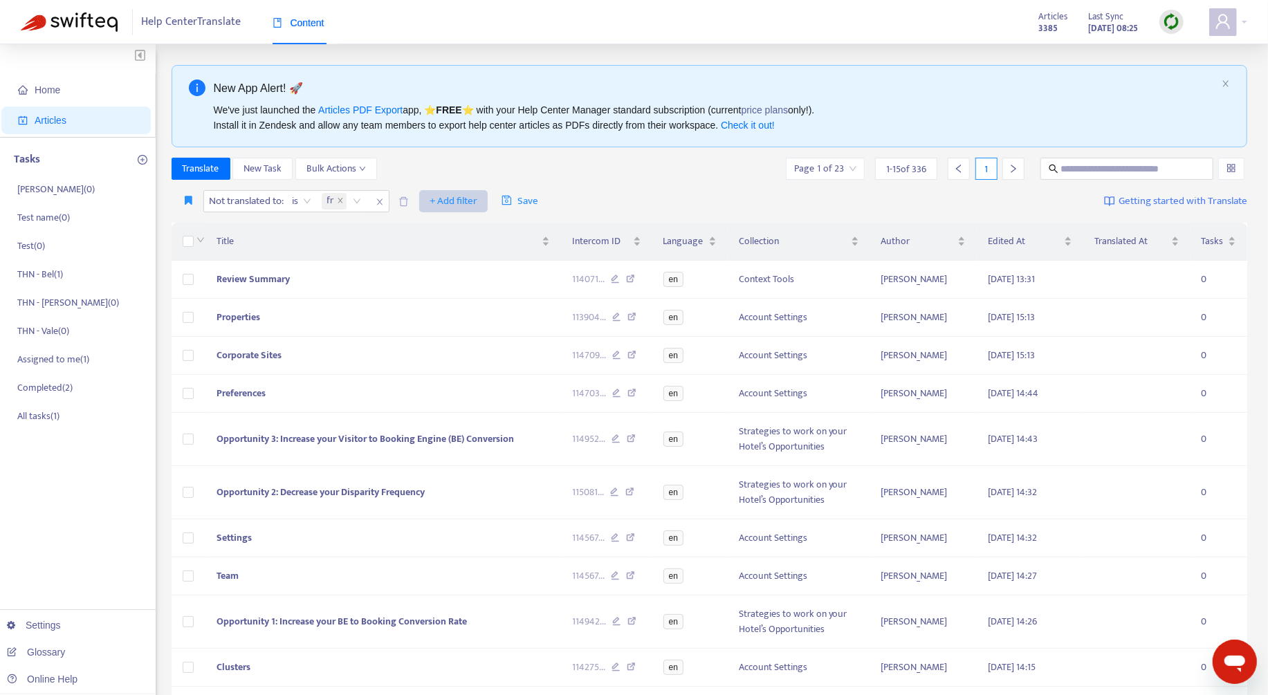
click at [463, 202] on span "+ Add filter" at bounding box center [453, 201] width 48 height 17
click at [488, 245] on span "Help Center" at bounding box center [475, 250] width 86 height 15
click at [436, 206] on div "Click to sort ascending" at bounding box center [381, 213] width 109 height 24
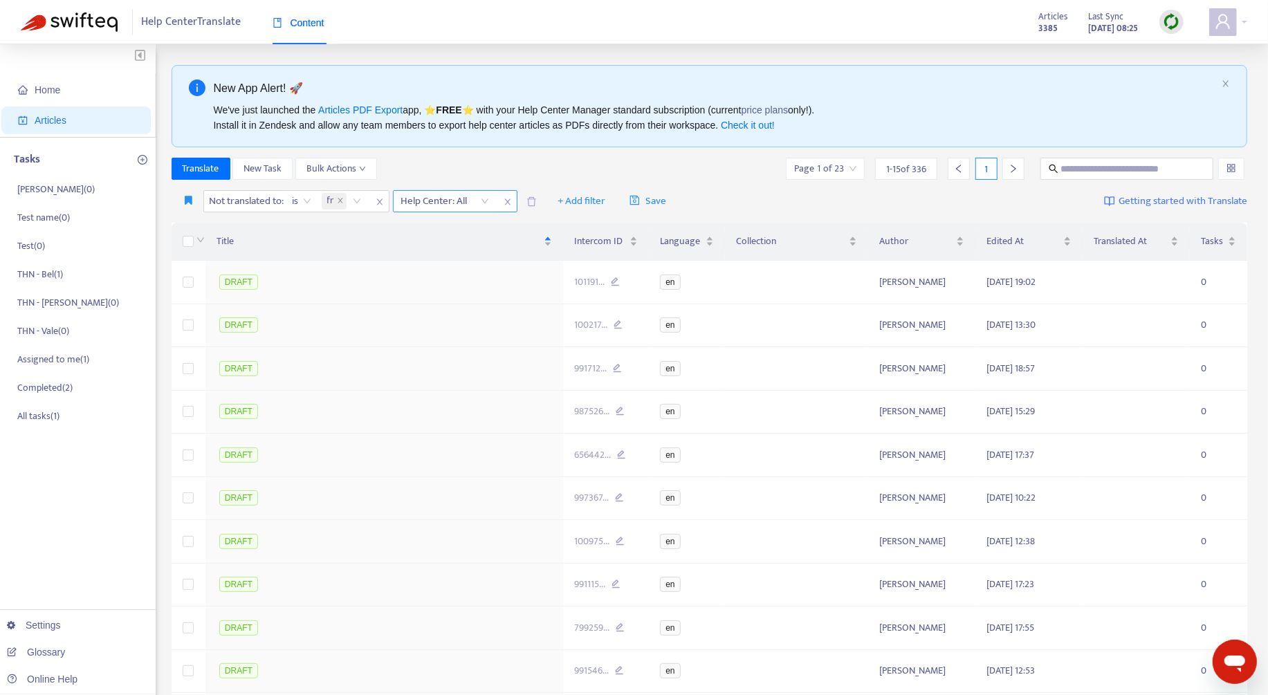
click at [445, 196] on div at bounding box center [438, 201] width 84 height 17
click at [455, 228] on div "Help Center" at bounding box center [525, 227] width 241 height 15
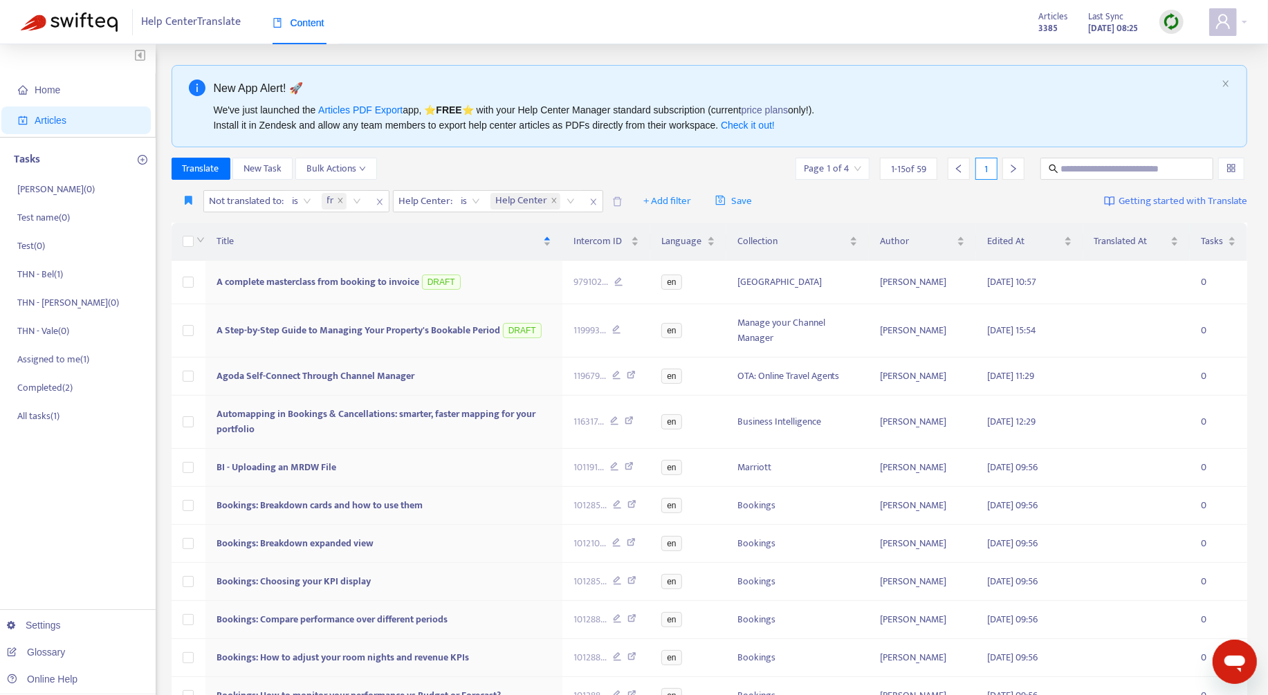
click at [730, 140] on div "New App Alert! 🚀 We've just launched the Articles PDF Export app, ⭐ FREE ⭐️ wit…" at bounding box center [709, 106] width 1076 height 82
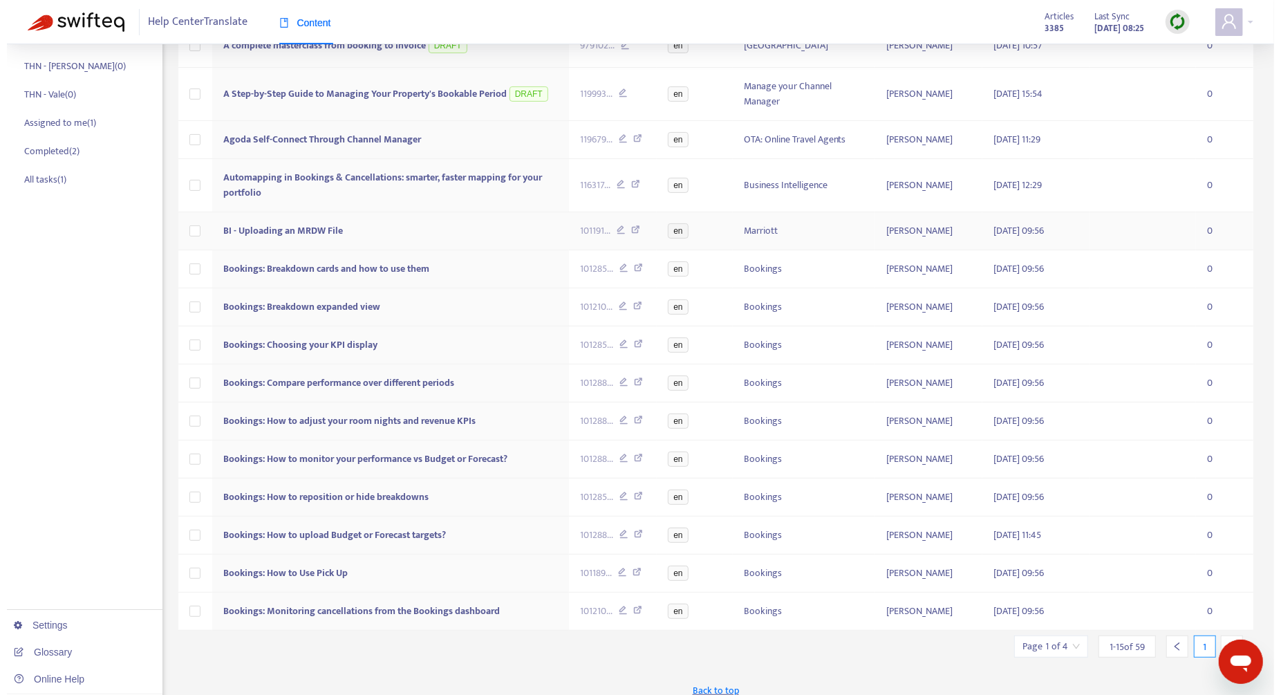
scroll to position [244, 0]
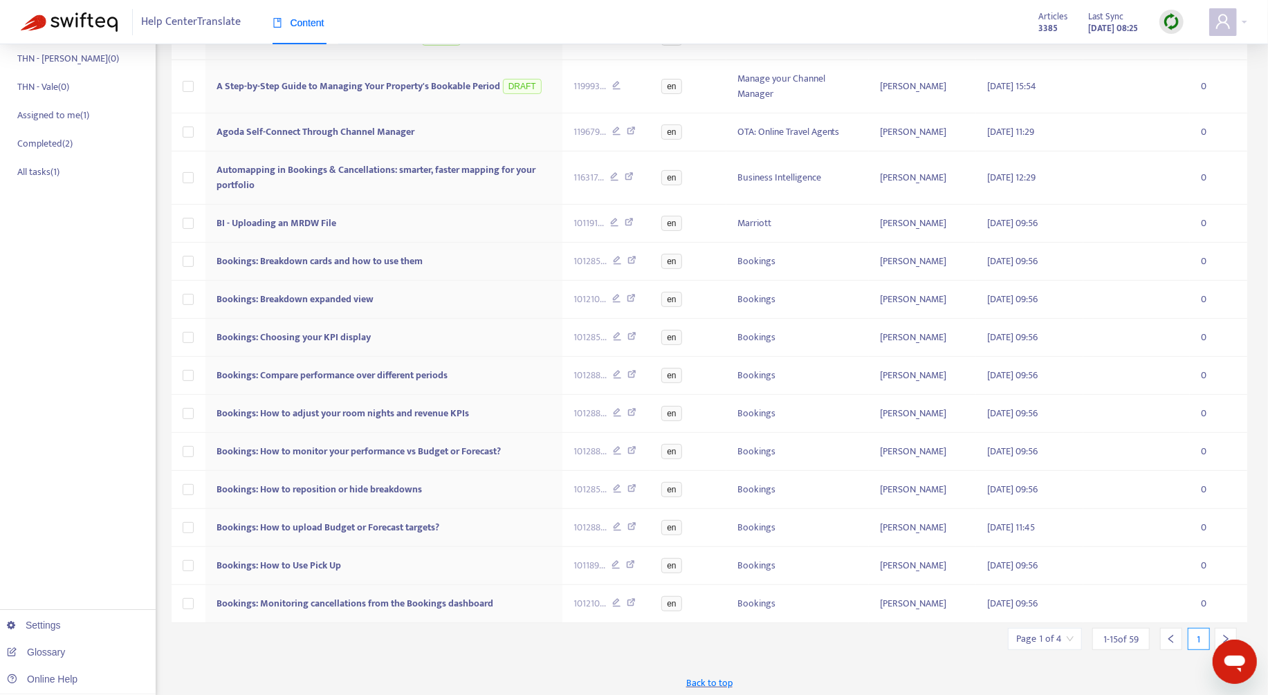
click at [1227, 634] on icon "right" at bounding box center [1226, 639] width 10 height 10
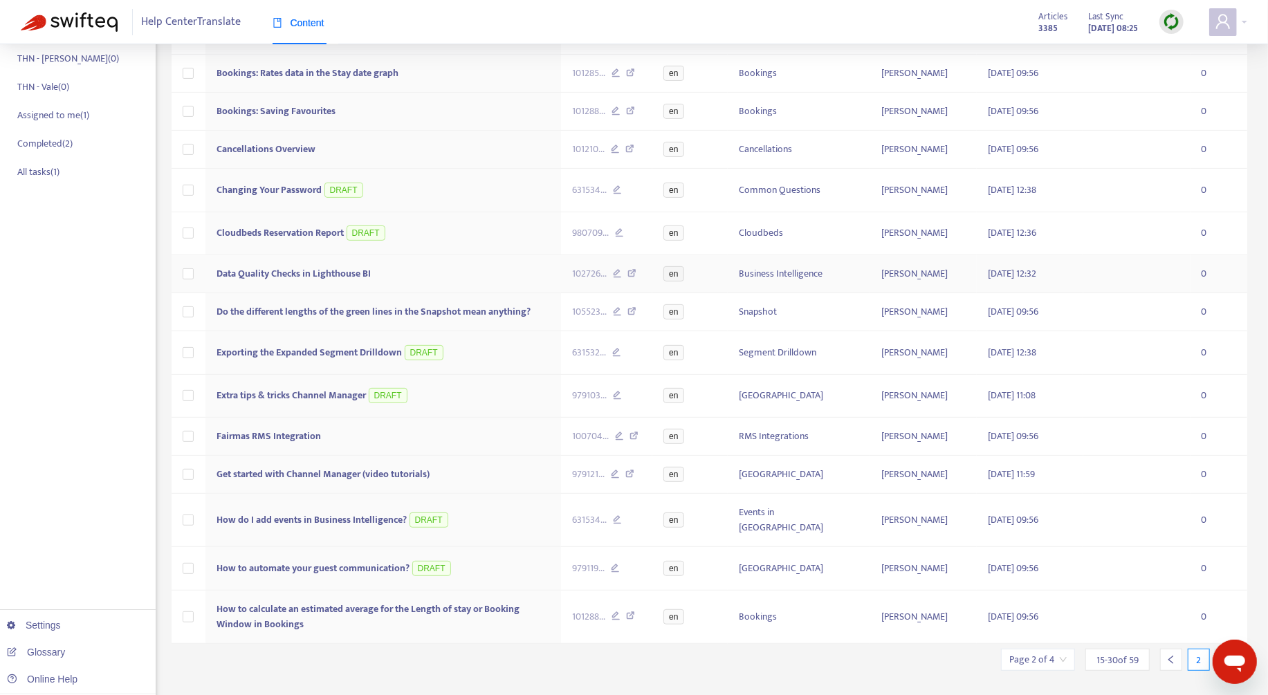
click at [329, 268] on span "Data Quality Checks in Lighthouse BI" at bounding box center [293, 274] width 154 height 16
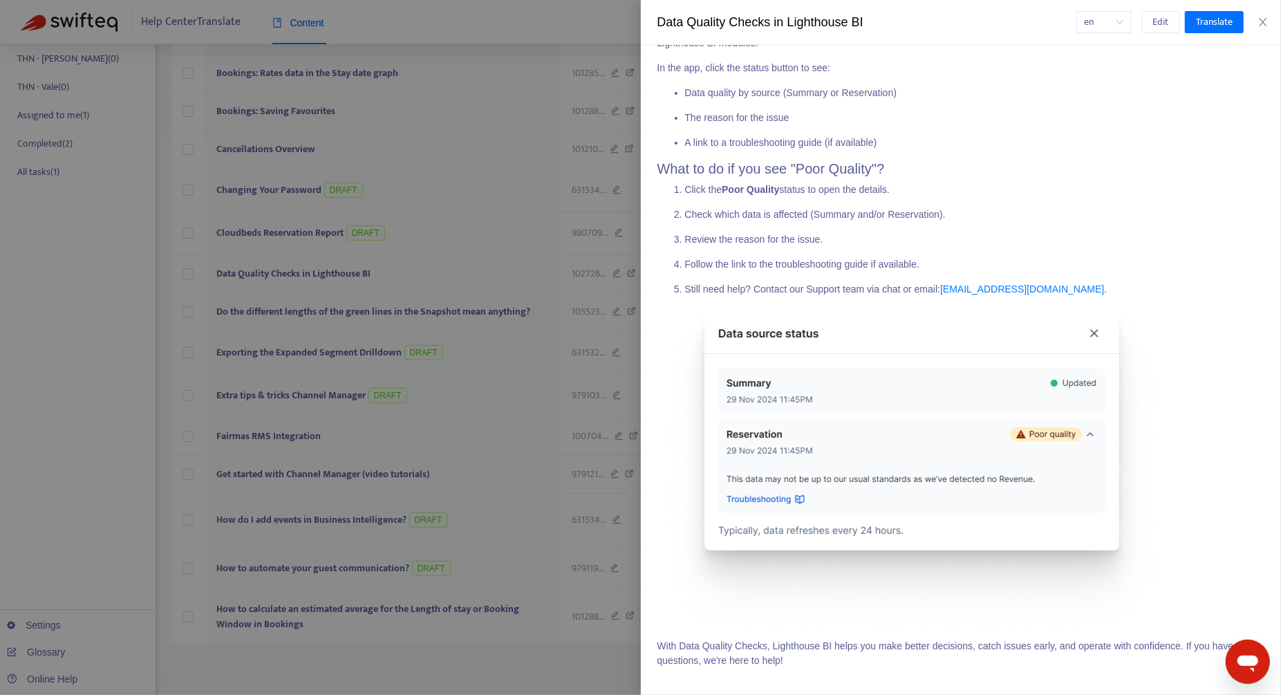
scroll to position [0, 0]
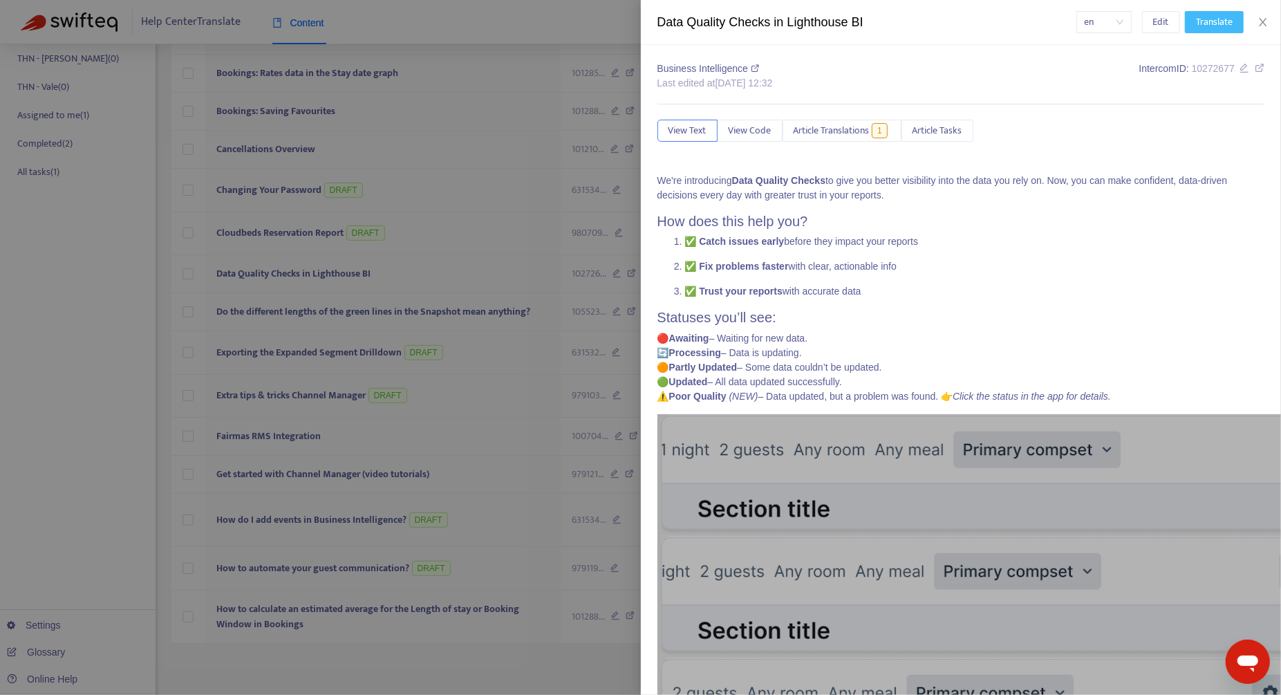
click at [1202, 28] on span "Translate" at bounding box center [1214, 22] width 37 height 15
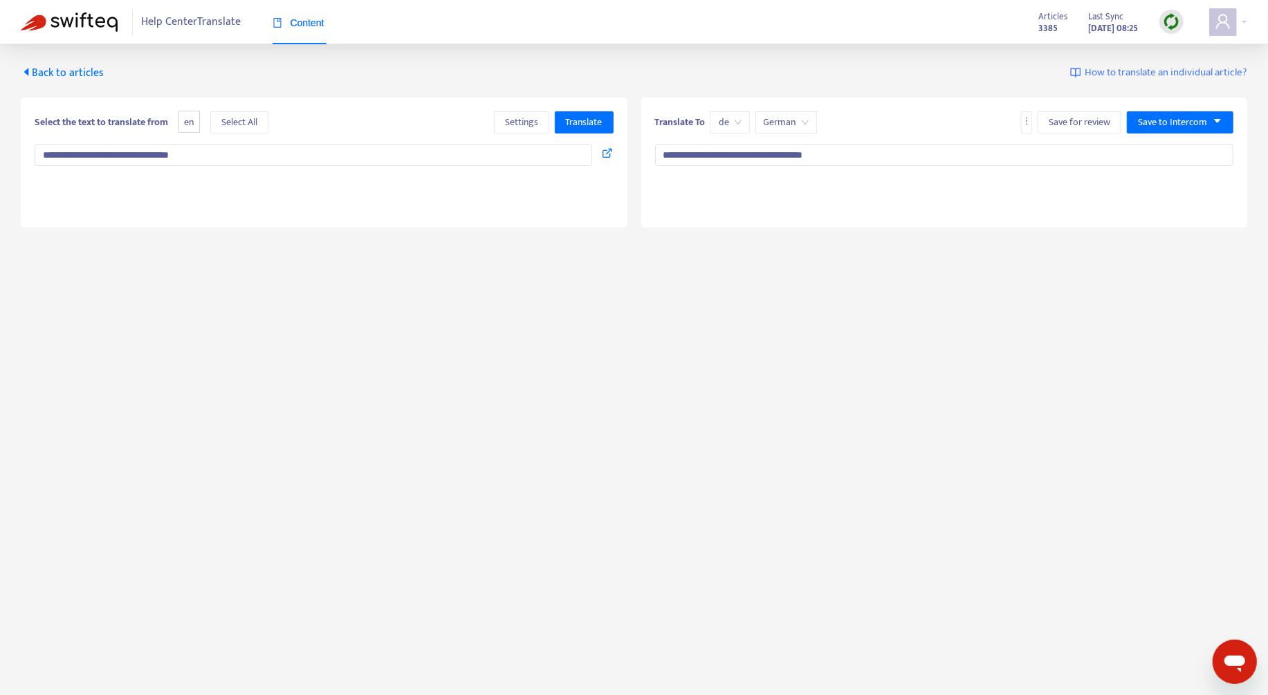
type textarea "**********"
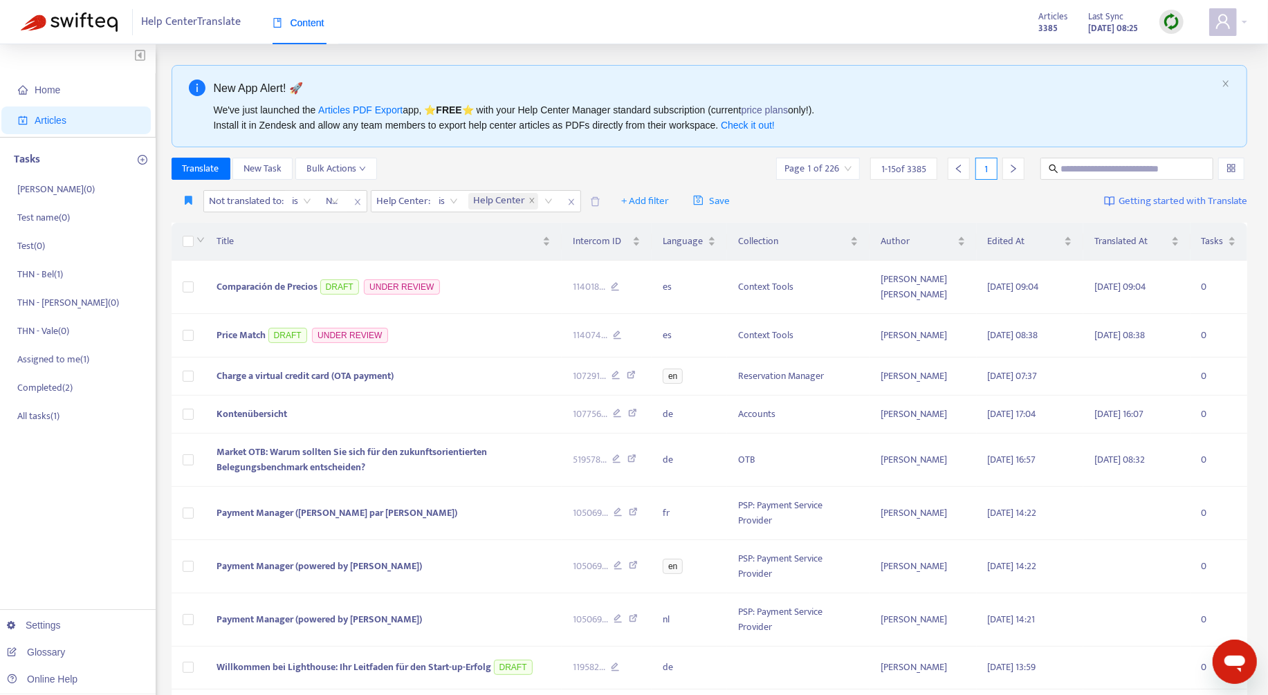
click at [302, 122] on div "We've just launched the Articles PDF Export app, ⭐ FREE ⭐️ with your Help Cente…" at bounding box center [715, 117] width 1003 height 30
click at [328, 200] on div at bounding box center [326, 201] width 8 height 17
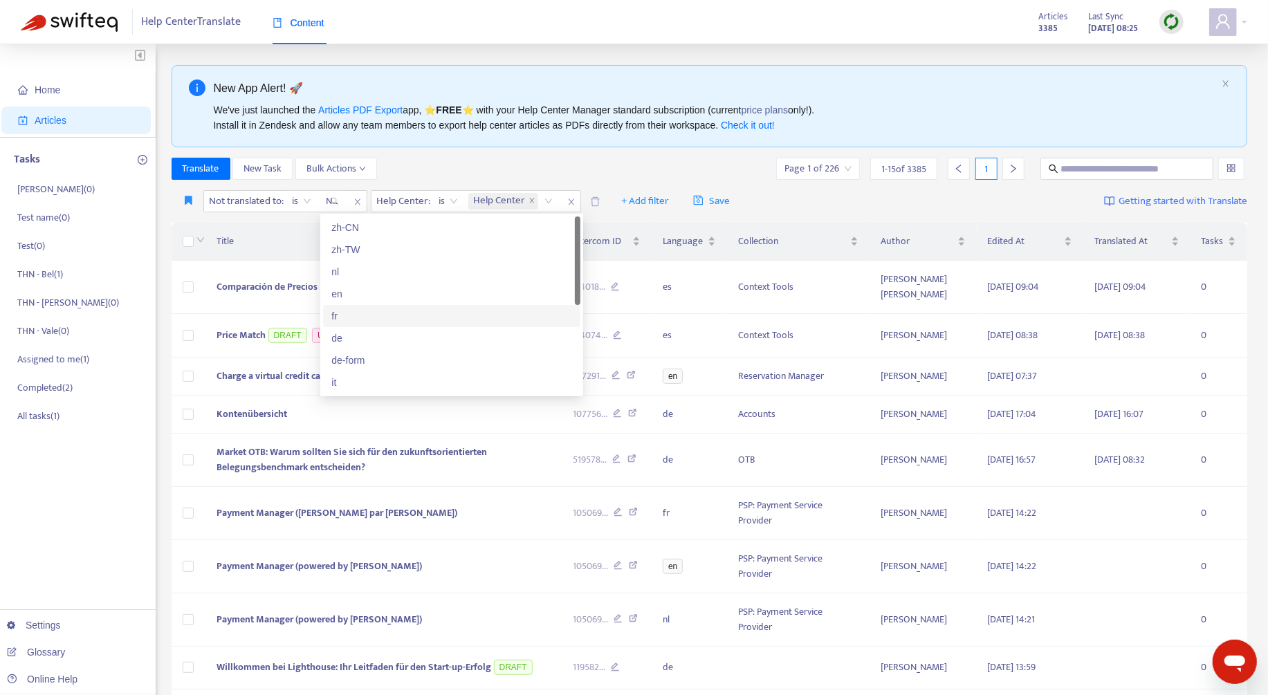
click at [388, 311] on div "fr" at bounding box center [451, 315] width 241 height 15
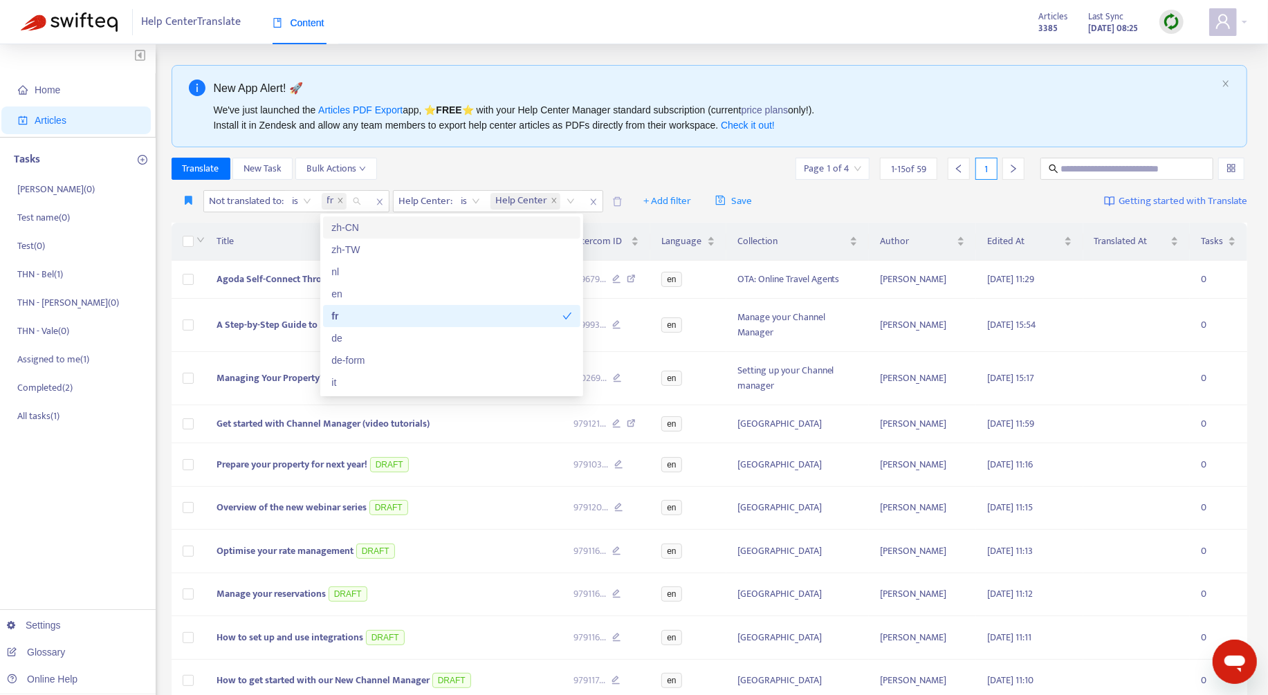
click at [549, 166] on div "Translate New Task Bulk Actions Page 1 of 4 1 - 15 of 59 1" at bounding box center [709, 169] width 1076 height 22
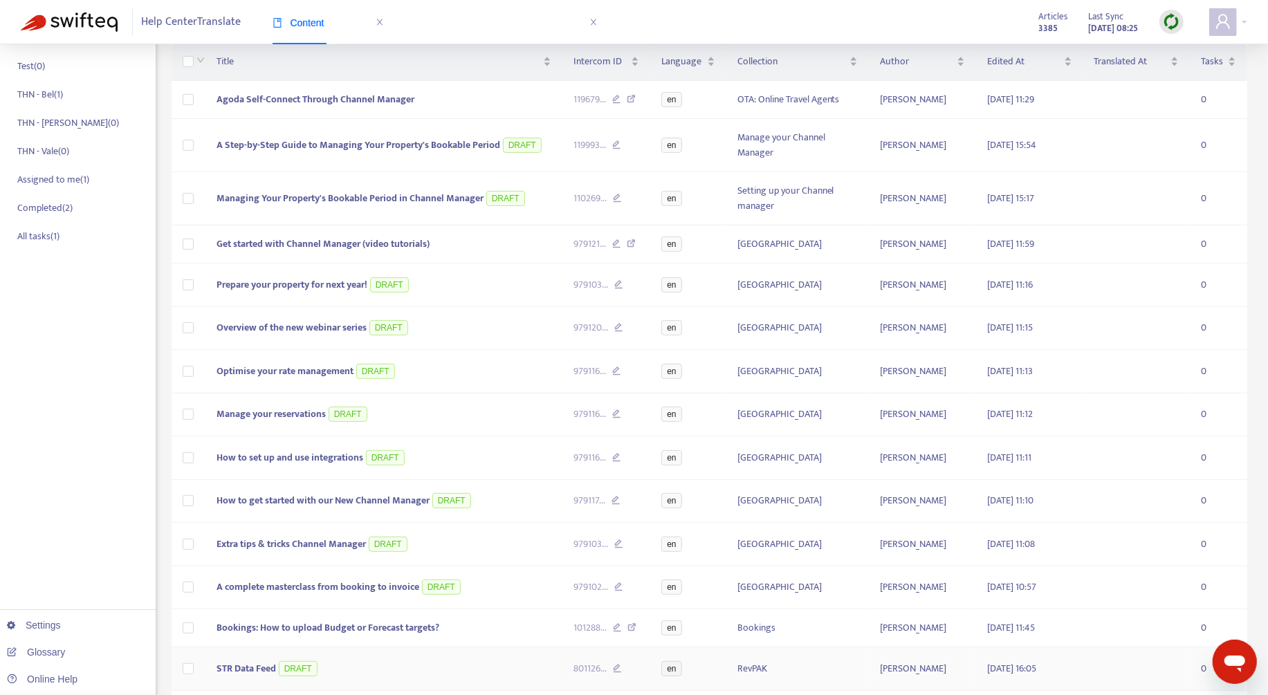
scroll to position [287, 0]
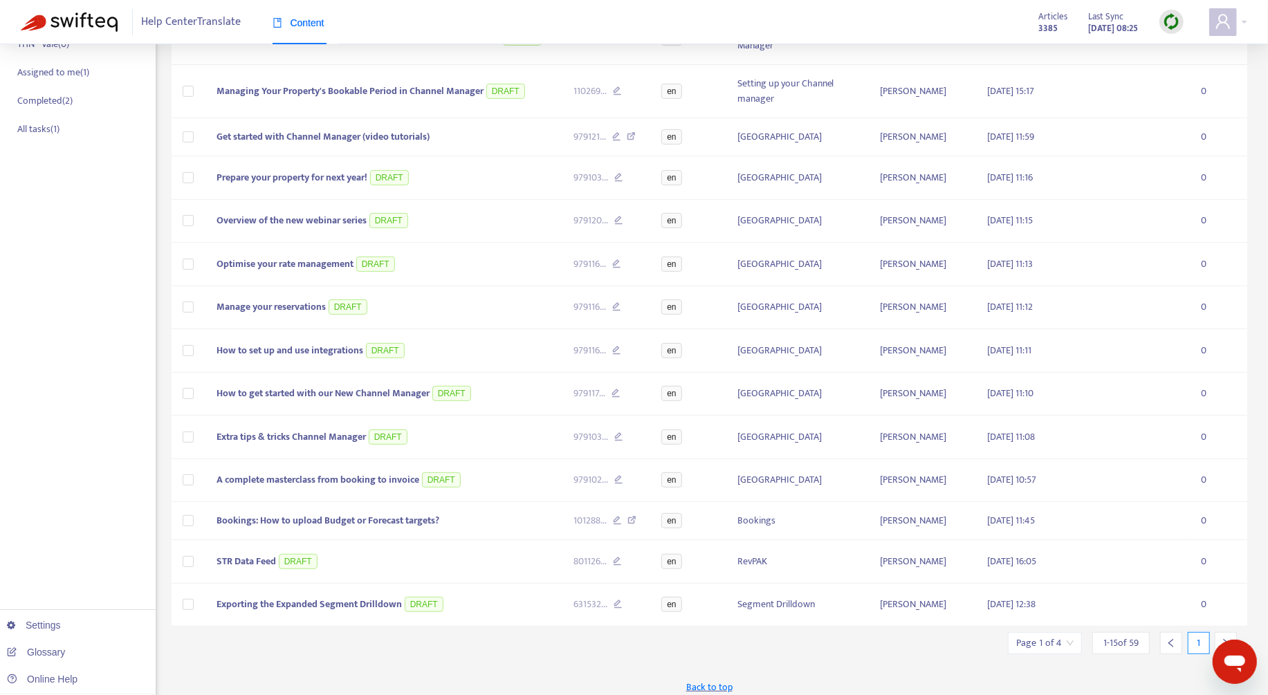
click at [1221, 638] on icon "right" at bounding box center [1226, 643] width 10 height 10
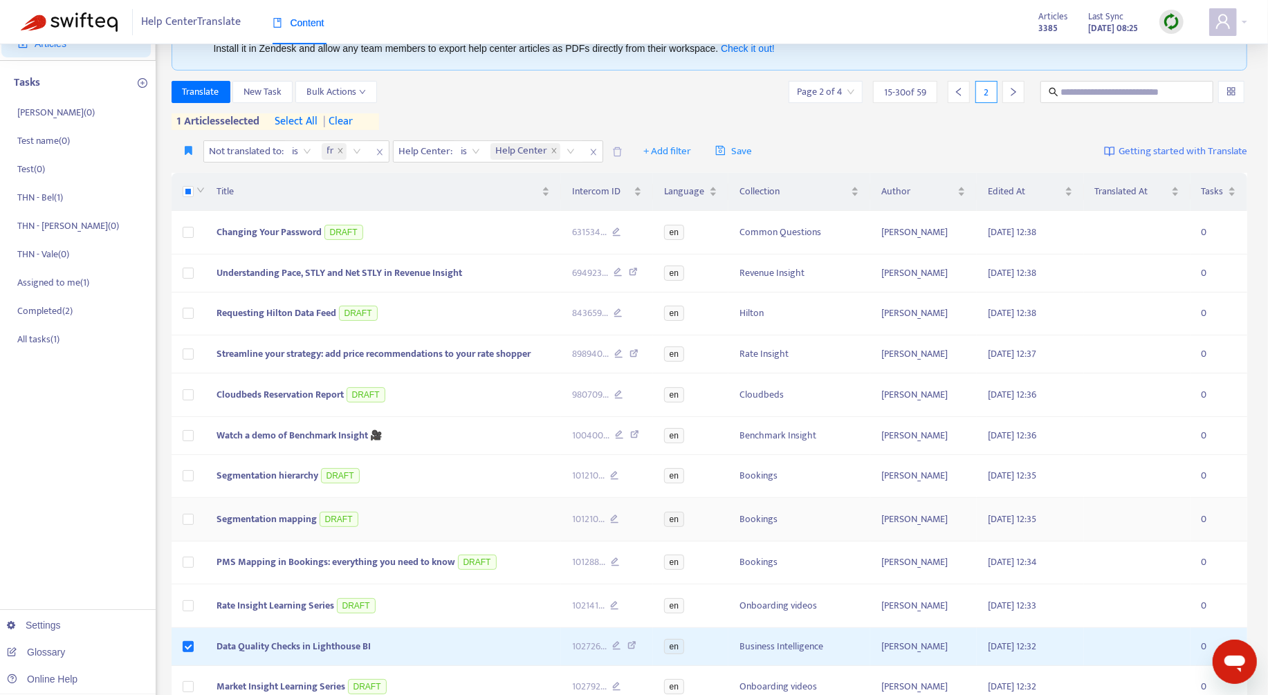
scroll to position [0, 0]
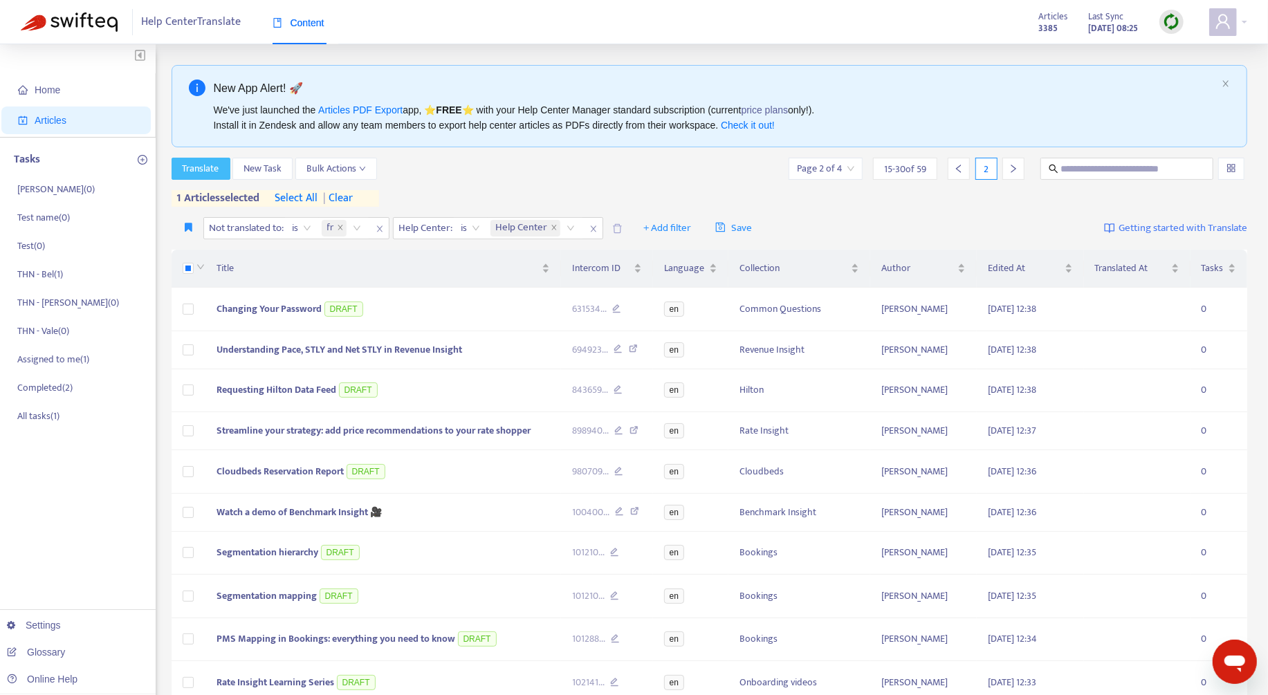
click at [198, 165] on span "Translate" at bounding box center [201, 168] width 37 height 15
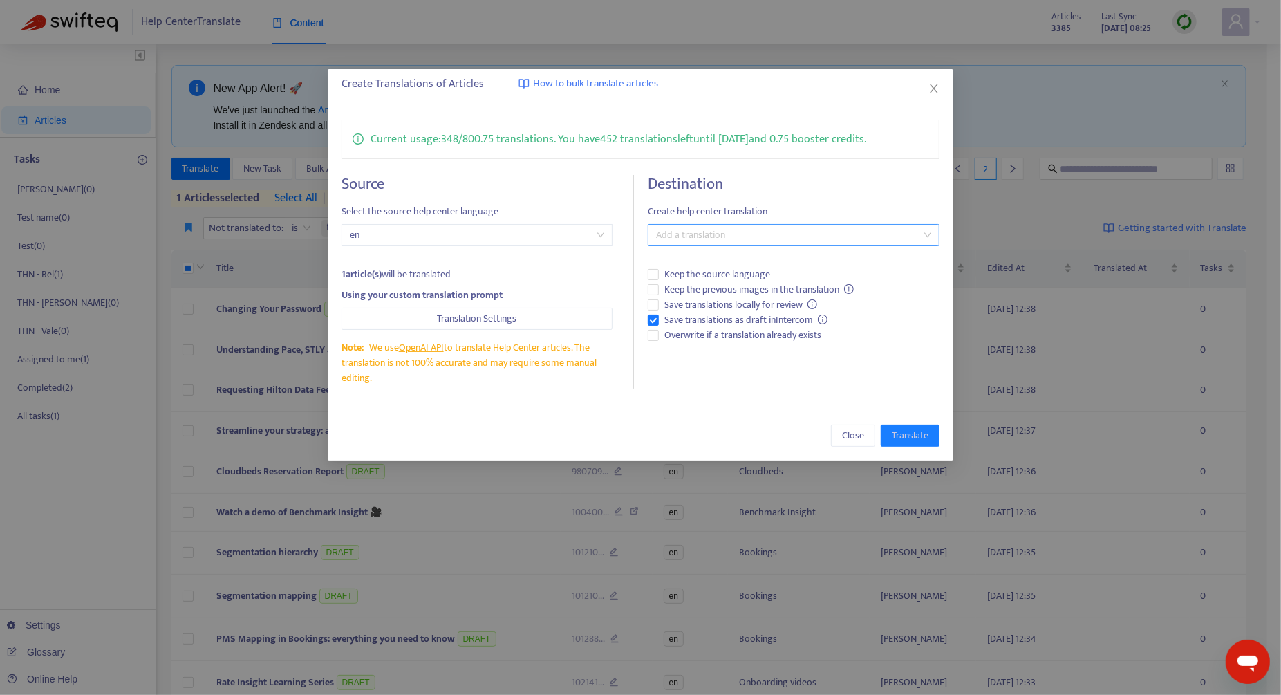
click at [759, 239] on div at bounding box center [786, 235] width 271 height 17
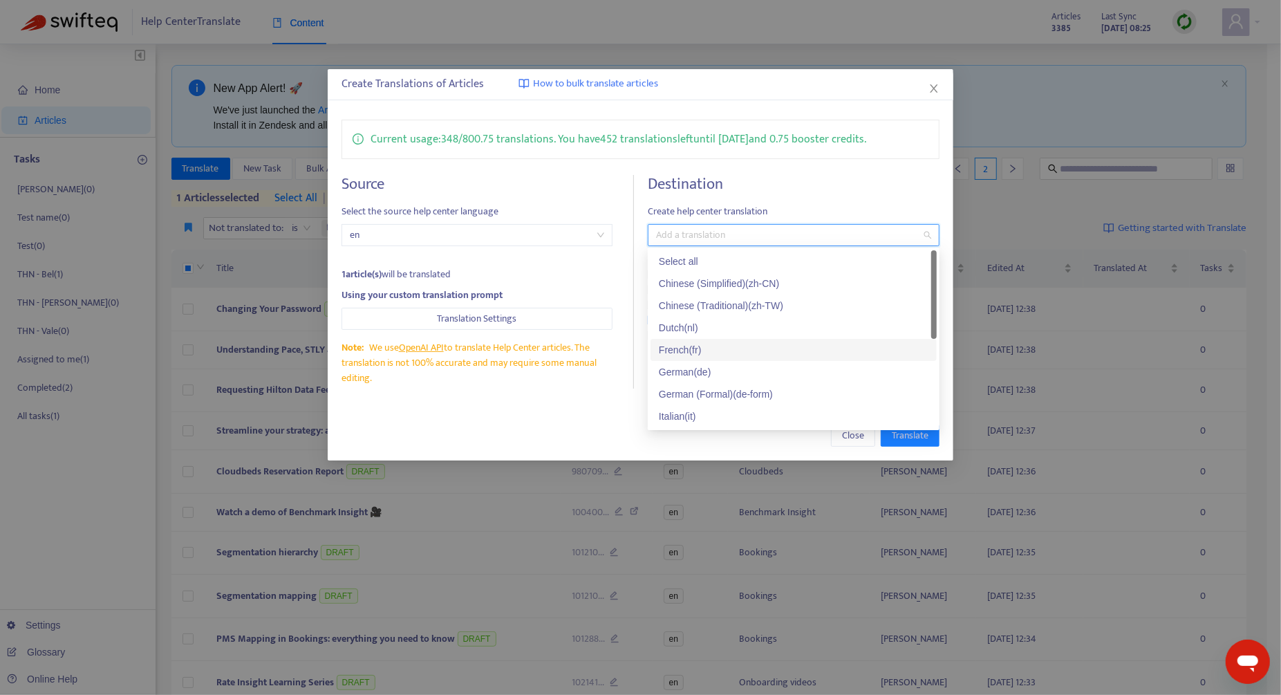
click at [731, 346] on div "French ( fr )" at bounding box center [794, 349] width 270 height 15
click at [546, 436] on div "Close Translate" at bounding box center [641, 436] width 598 height 22
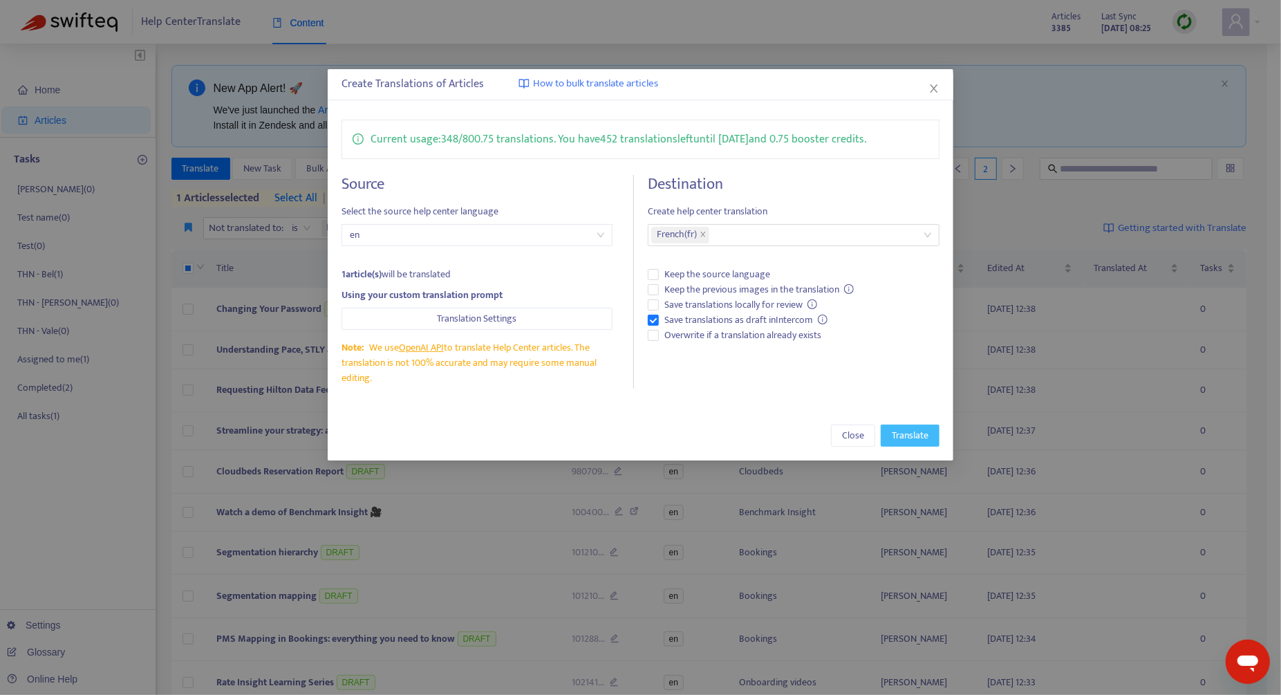
click at [909, 435] on span "Translate" at bounding box center [910, 435] width 37 height 15
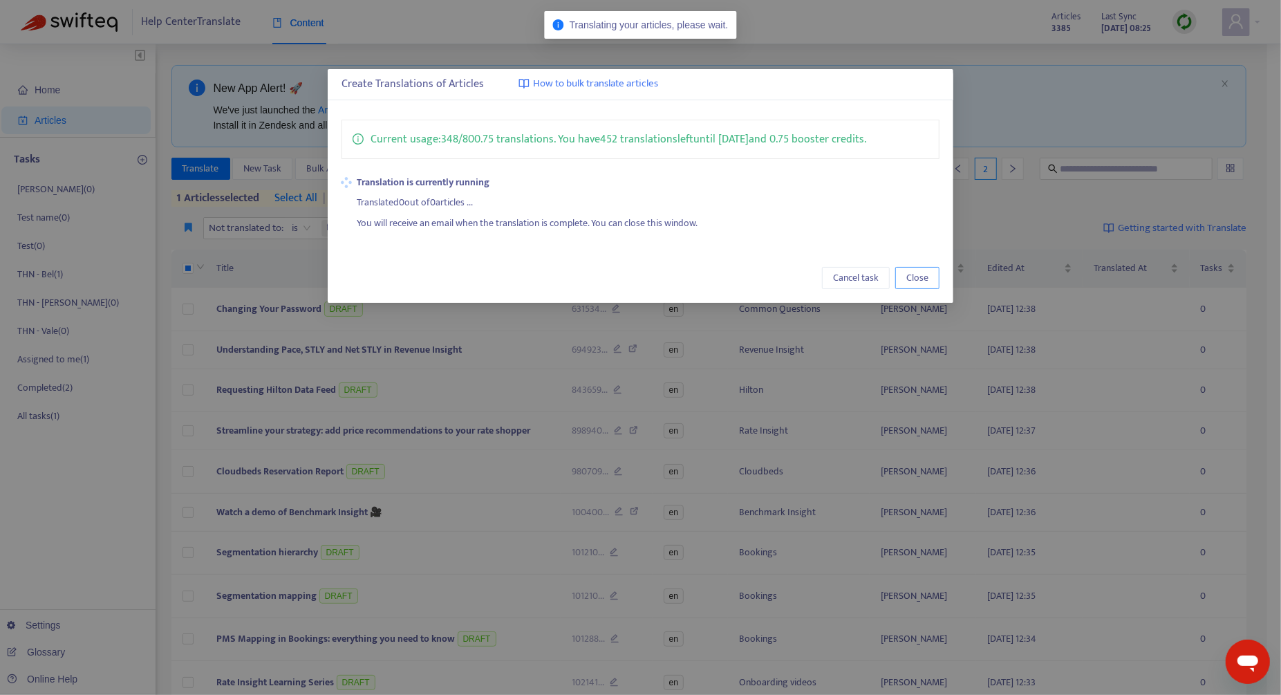
click at [921, 281] on span "Close" at bounding box center [918, 277] width 22 height 15
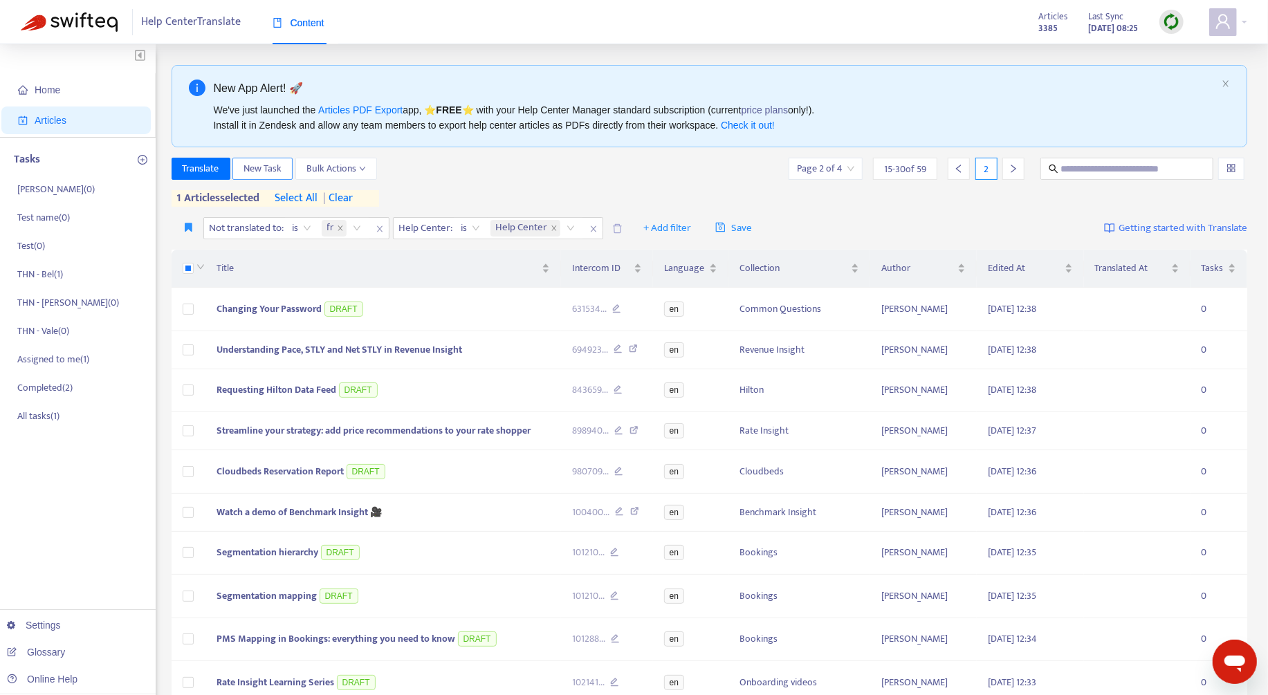
click at [283, 162] on button "New Task" at bounding box center [262, 169] width 60 height 22
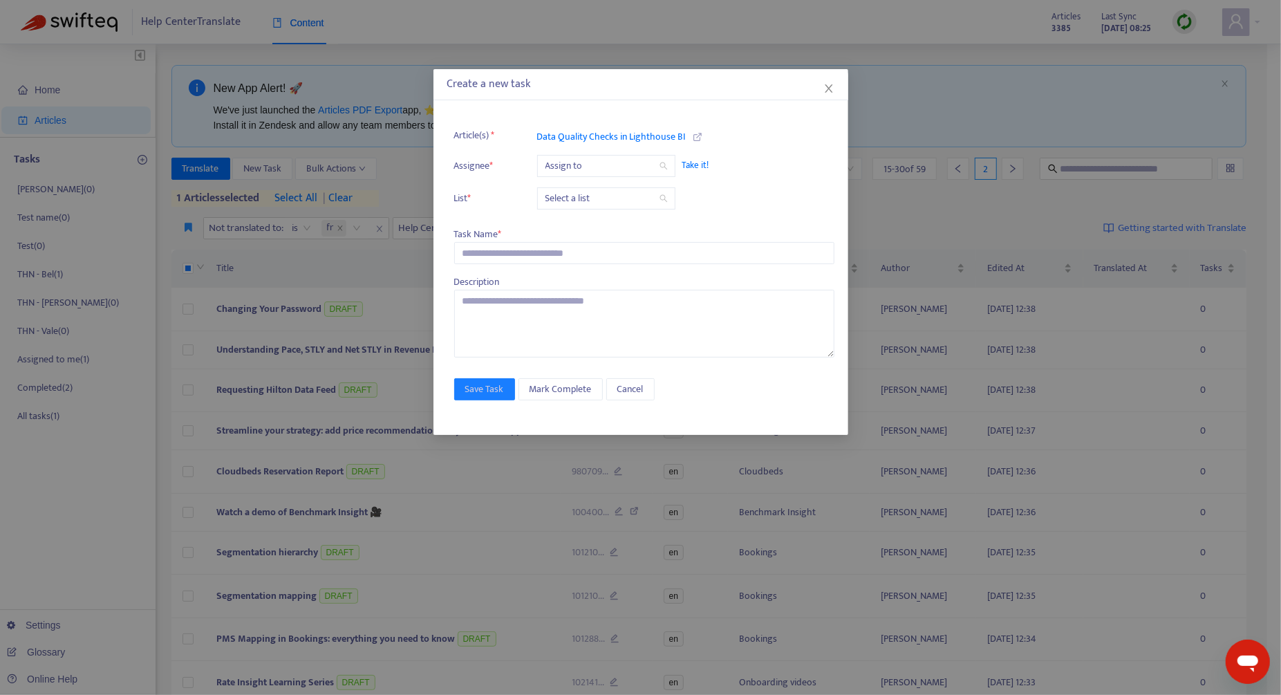
click at [593, 168] on input "search" at bounding box center [607, 166] width 122 height 21
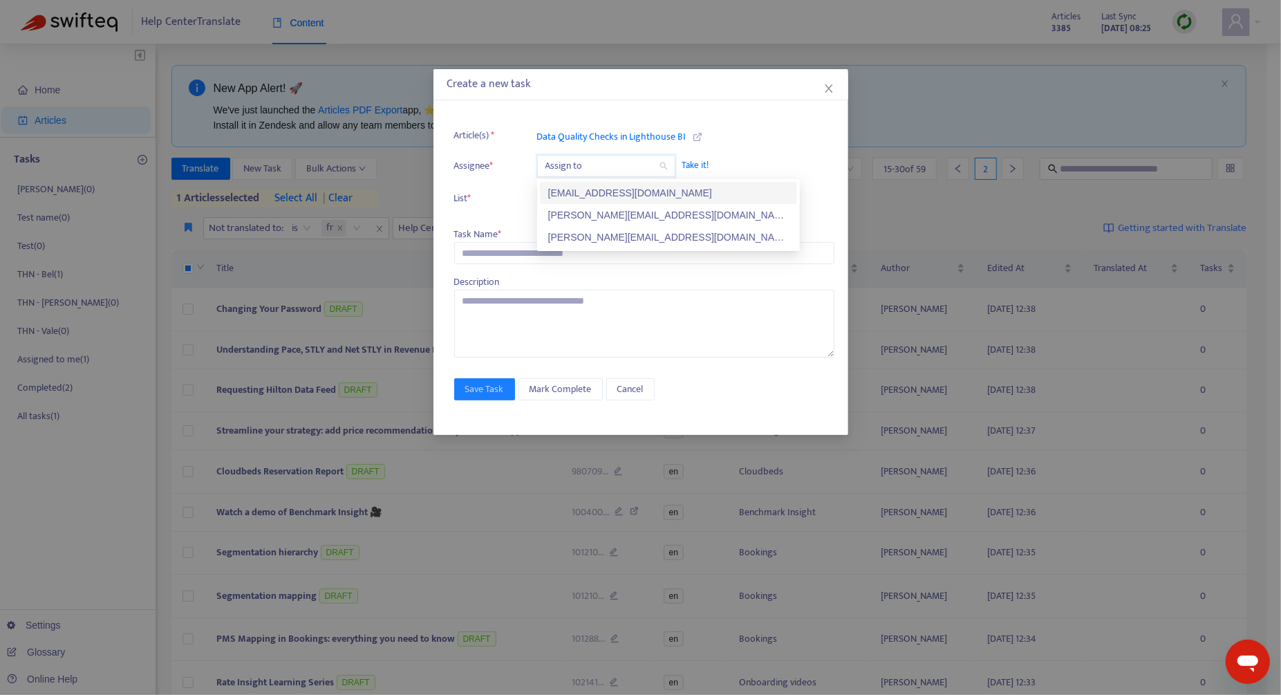
click at [600, 192] on div "[EMAIL_ADDRESS][DOMAIN_NAME]" at bounding box center [668, 192] width 241 height 15
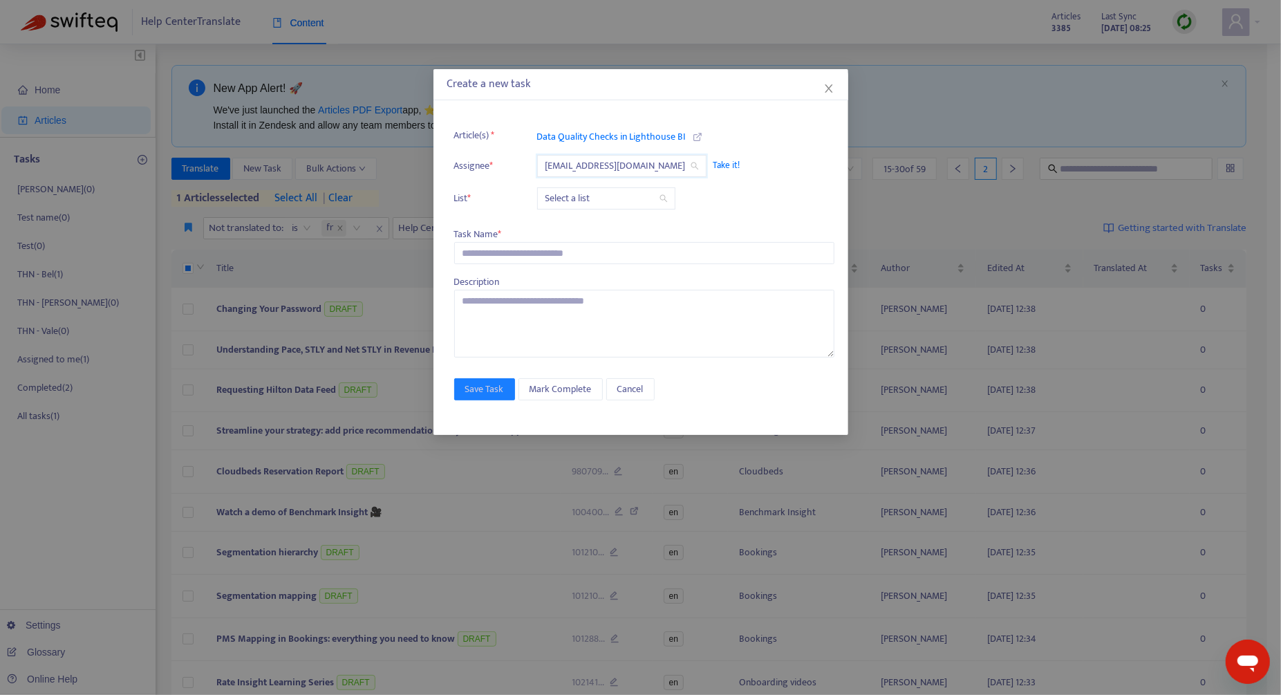
click at [593, 198] on input "search" at bounding box center [607, 198] width 122 height 21
click at [591, 223] on div "[PERSON_NAME]" at bounding box center [668, 225] width 241 height 15
click at [559, 257] on input "text" at bounding box center [644, 253] width 380 height 22
type input "****"
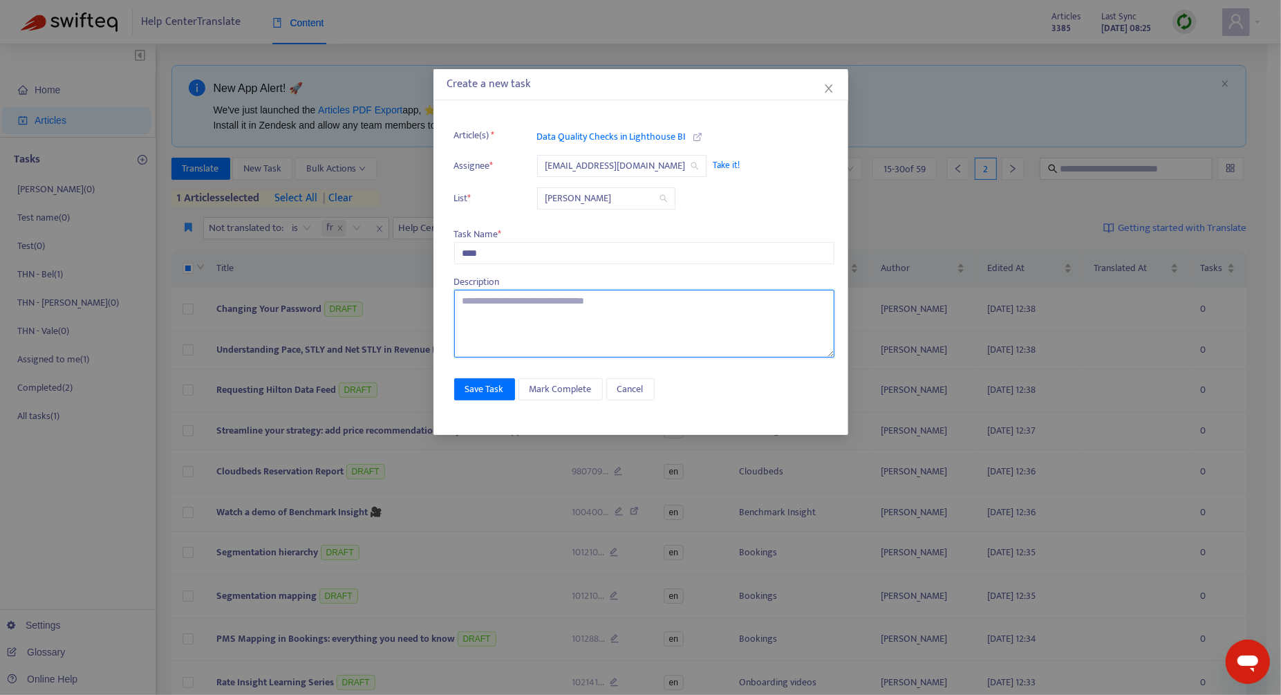
click at [669, 346] on textarea at bounding box center [644, 324] width 380 height 68
type textarea "****"
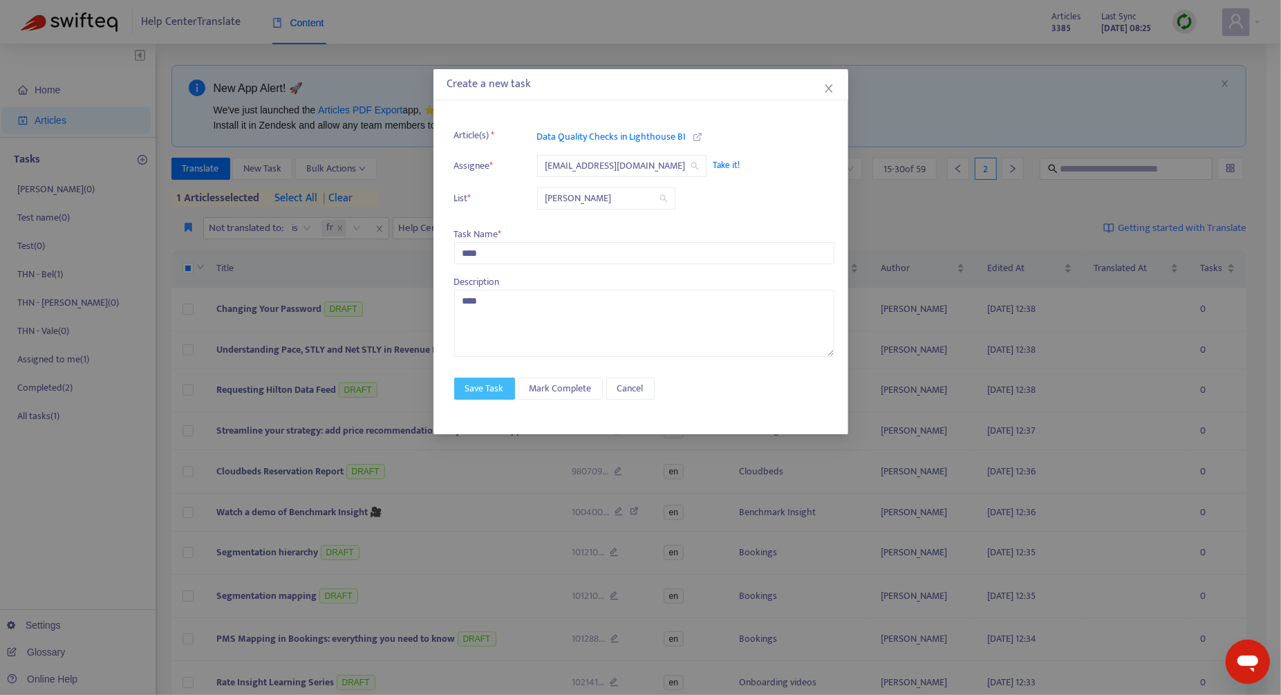
click at [476, 385] on span "Save Task" at bounding box center [484, 388] width 39 height 15
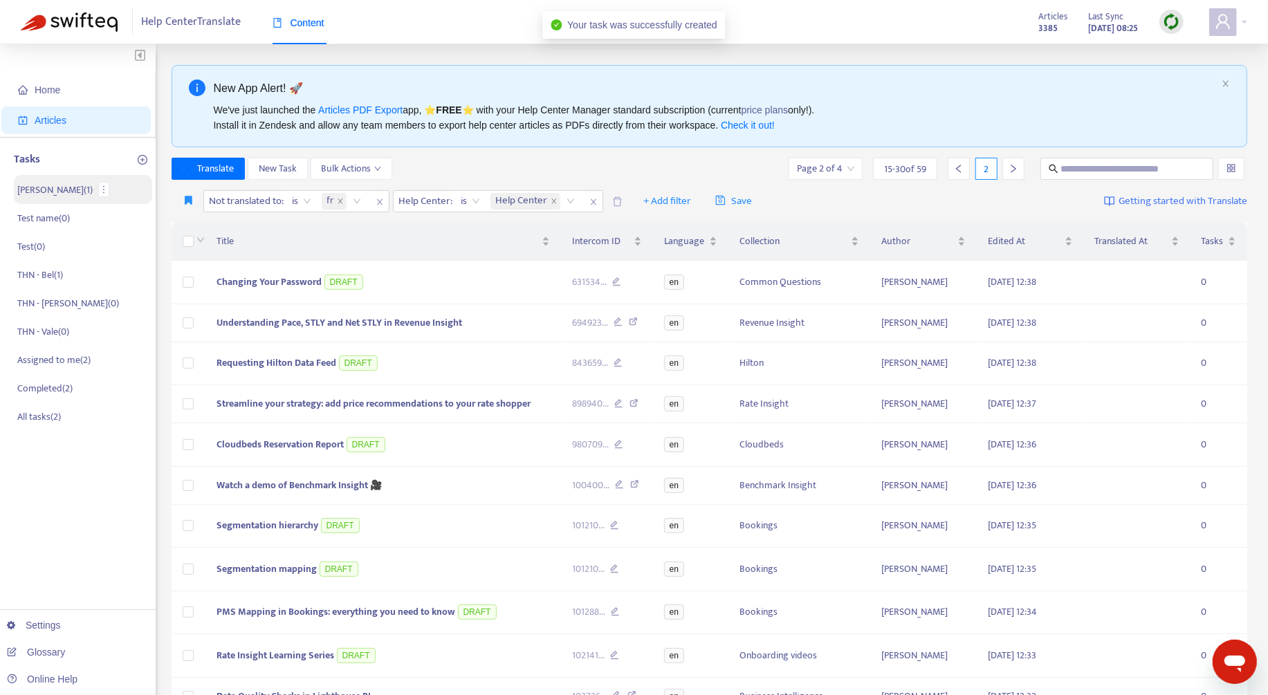
click at [62, 186] on p "[PERSON_NAME] ( 1 )" at bounding box center [54, 190] width 75 height 15
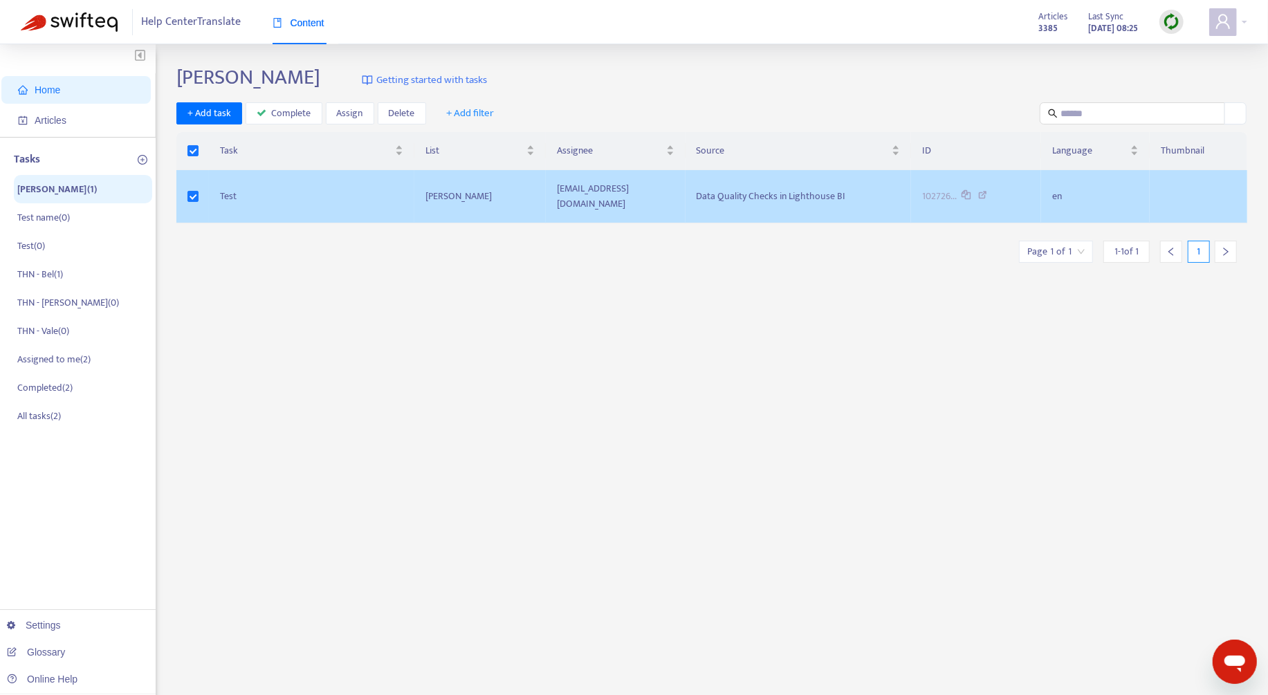
click at [427, 196] on td "[PERSON_NAME]" at bounding box center [479, 196] width 131 height 53
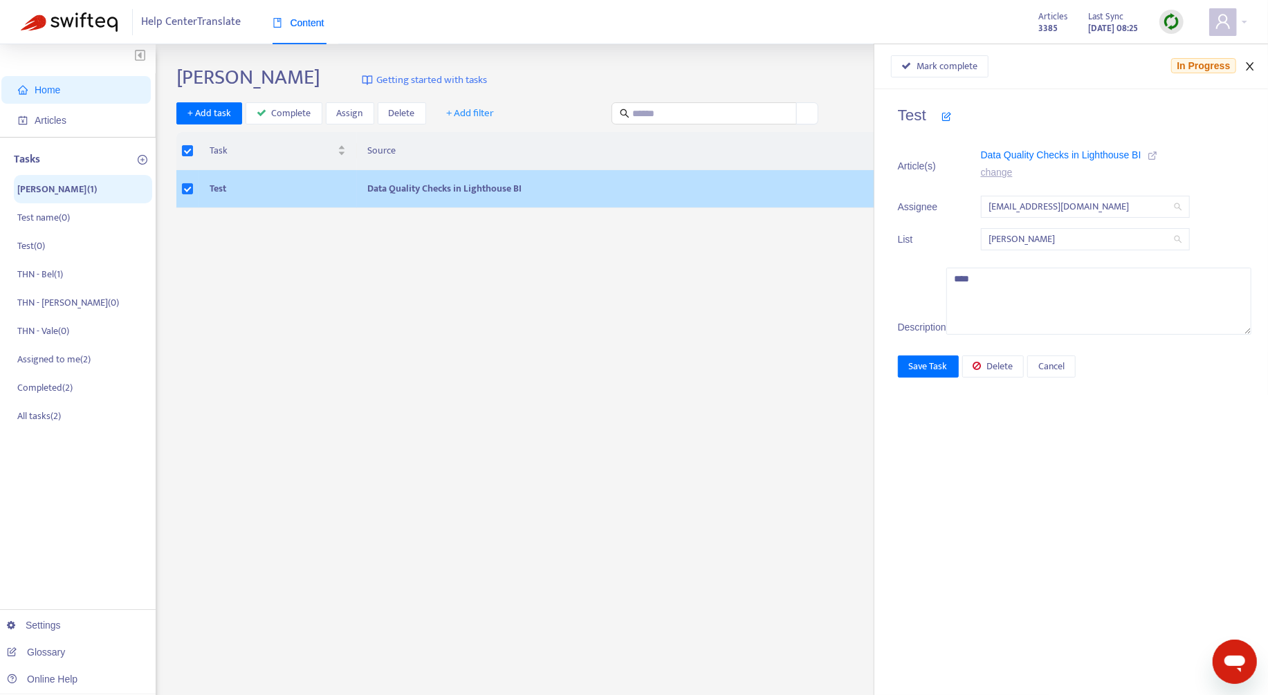
click at [1248, 62] on icon "close" at bounding box center [1249, 66] width 11 height 11
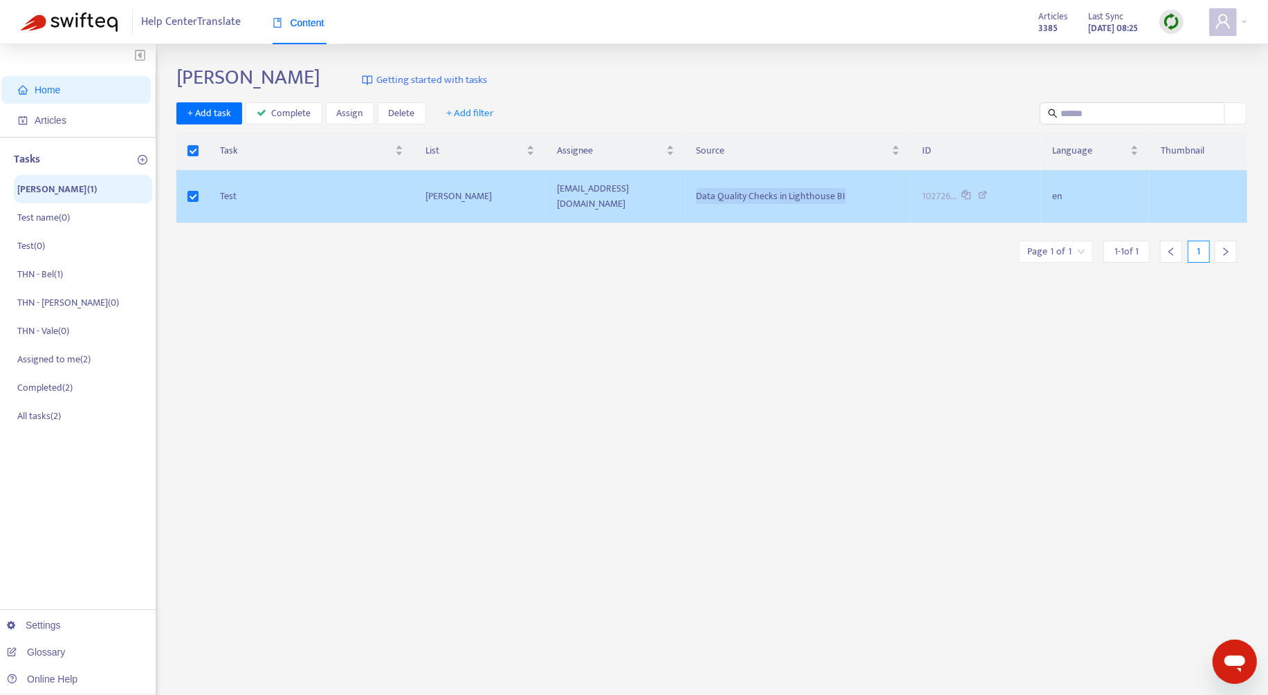
drag, startPoint x: 875, startPoint y: 189, endPoint x: 725, endPoint y: 192, distance: 150.1
click at [725, 192] on div "Data Quality Checks in Lighthouse BI" at bounding box center [797, 196] width 203 height 15
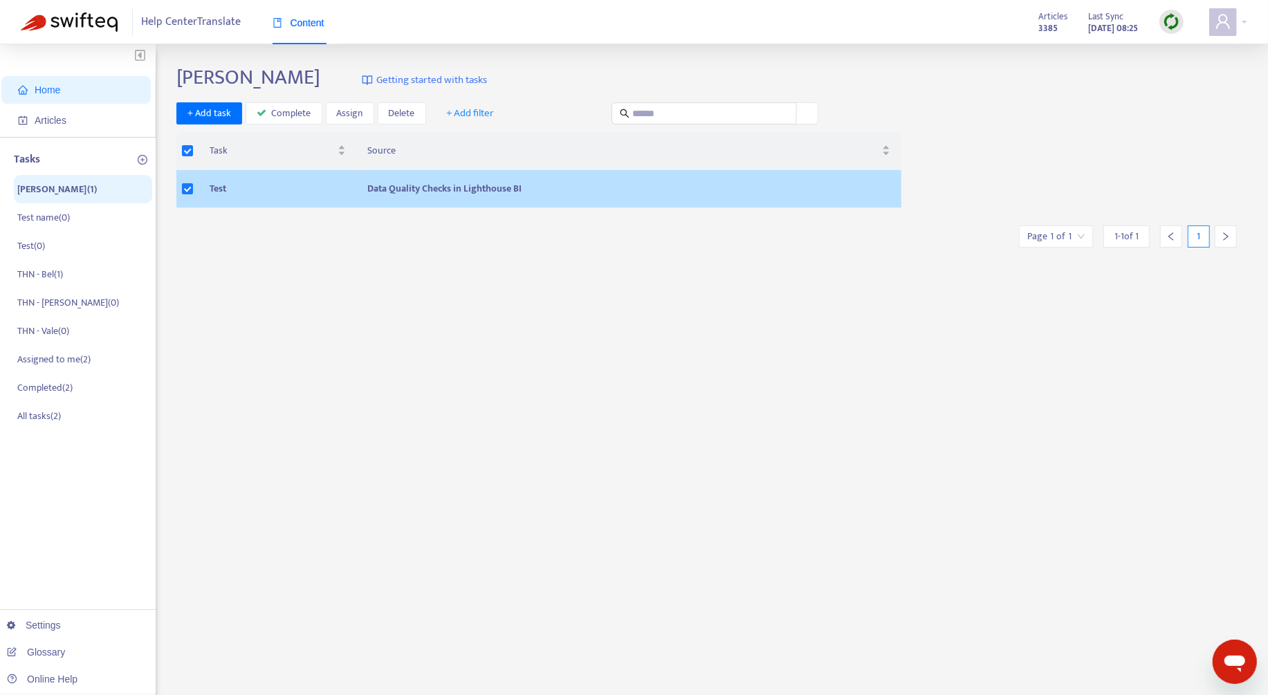
copy span "Data Quality Checks in Lighthouse BI"
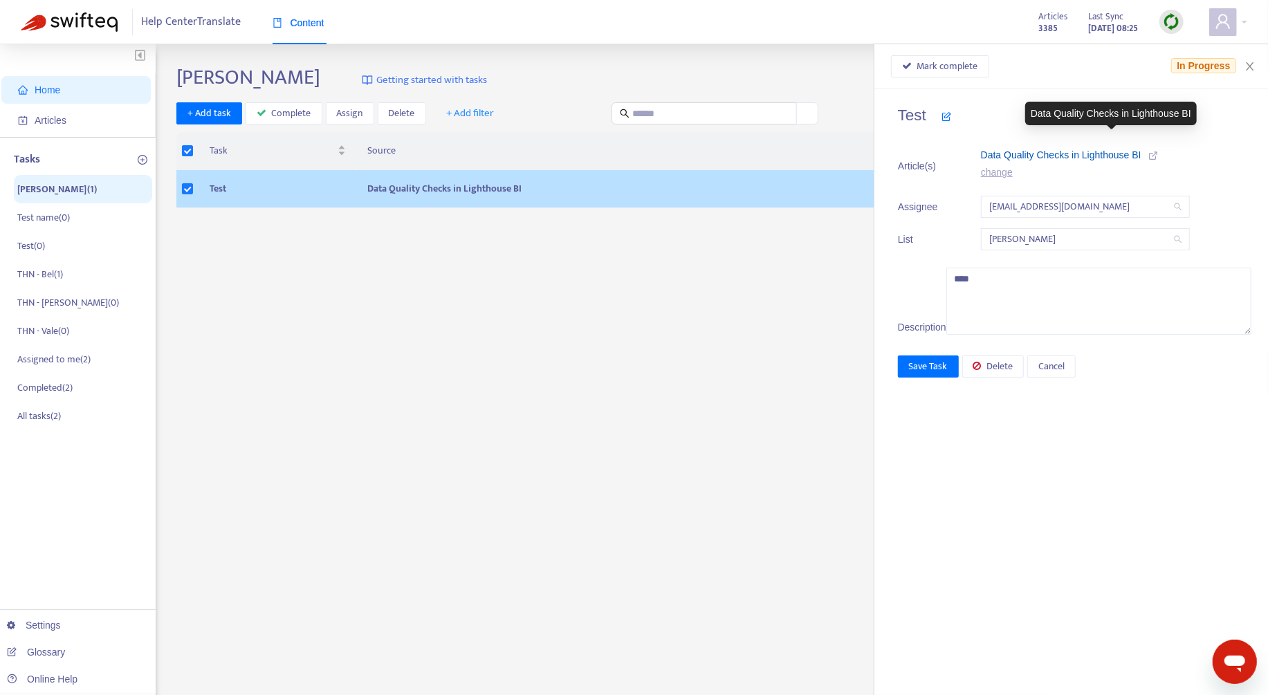
click at [1141, 149] on span "Data Quality Checks in Lighthouse BI" at bounding box center [1061, 154] width 160 height 11
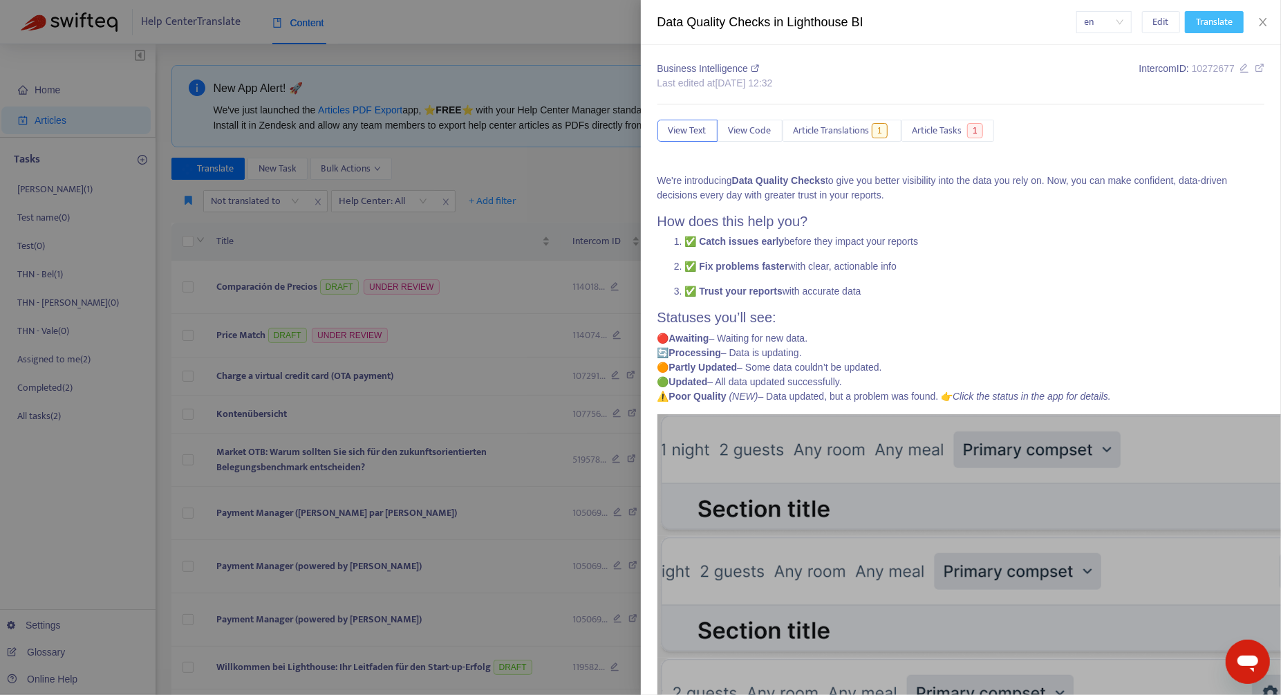
click at [1239, 28] on button "Translate" at bounding box center [1214, 22] width 59 height 22
click at [1268, 17] on icon "close" at bounding box center [1263, 22] width 11 height 11
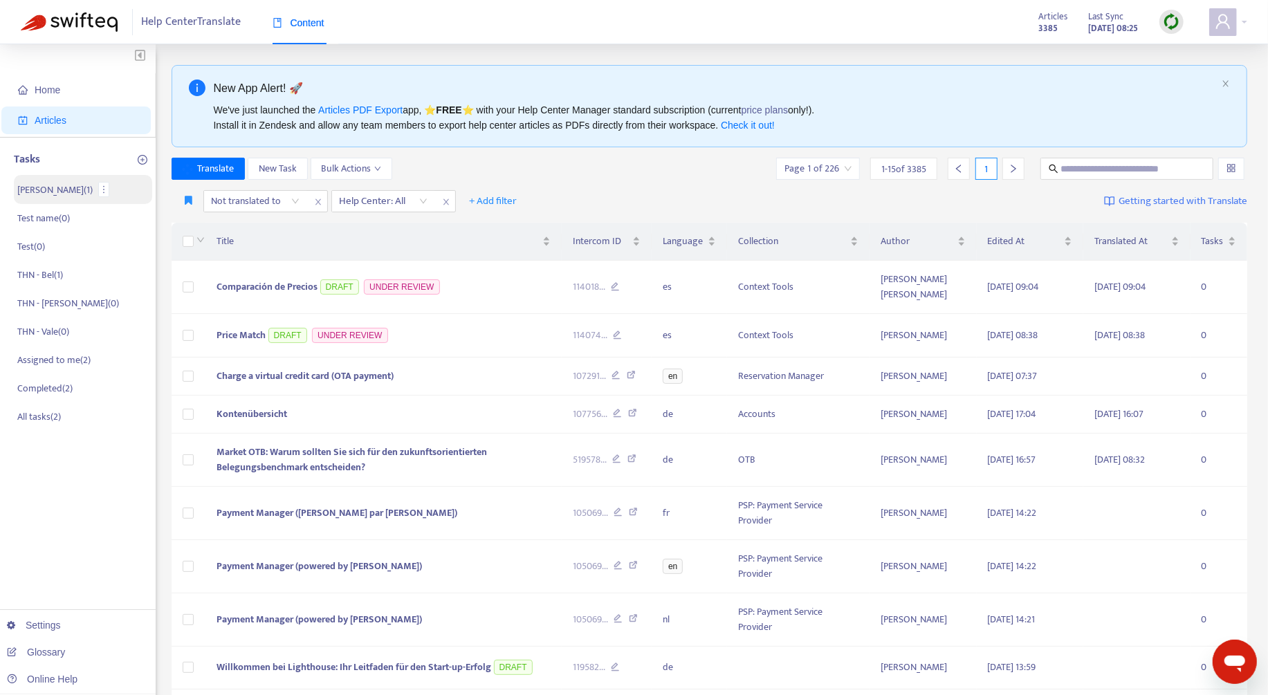
click at [56, 194] on p "[PERSON_NAME] ( 1 )" at bounding box center [54, 190] width 75 height 15
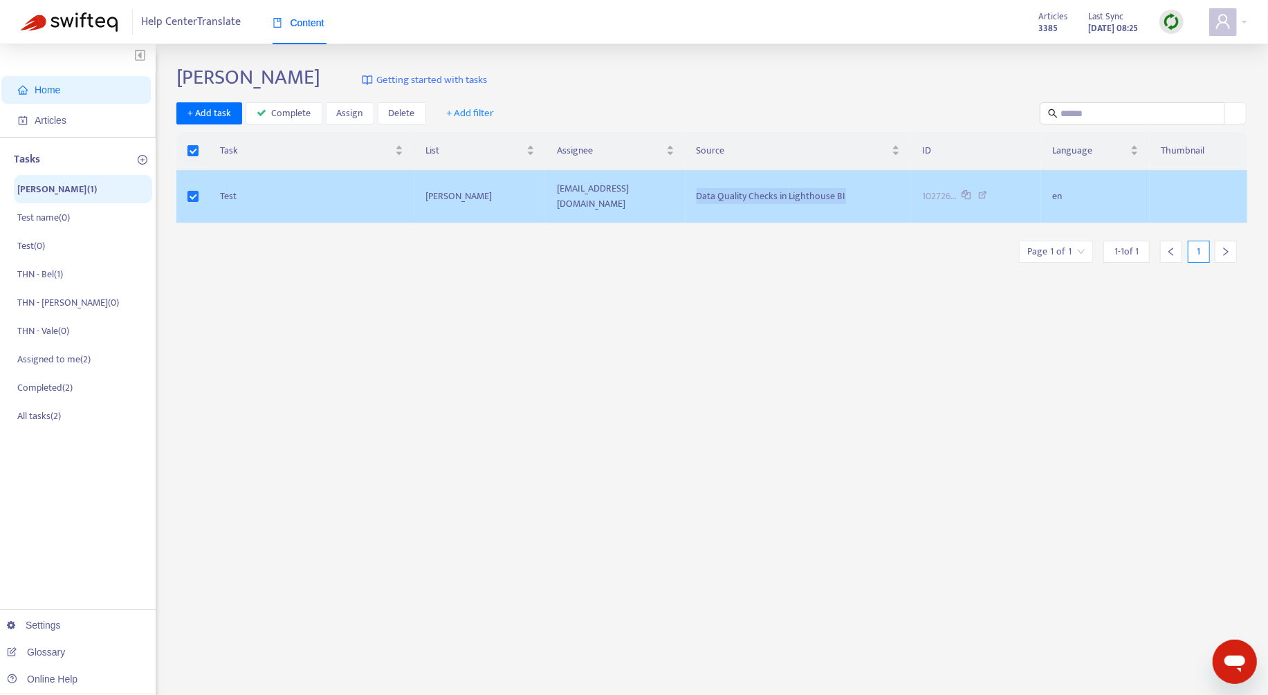
drag, startPoint x: 869, startPoint y: 193, endPoint x: 723, endPoint y: 193, distance: 145.9
click at [723, 193] on td "Data Quality Checks in Lighthouse BI" at bounding box center [797, 196] width 225 height 53
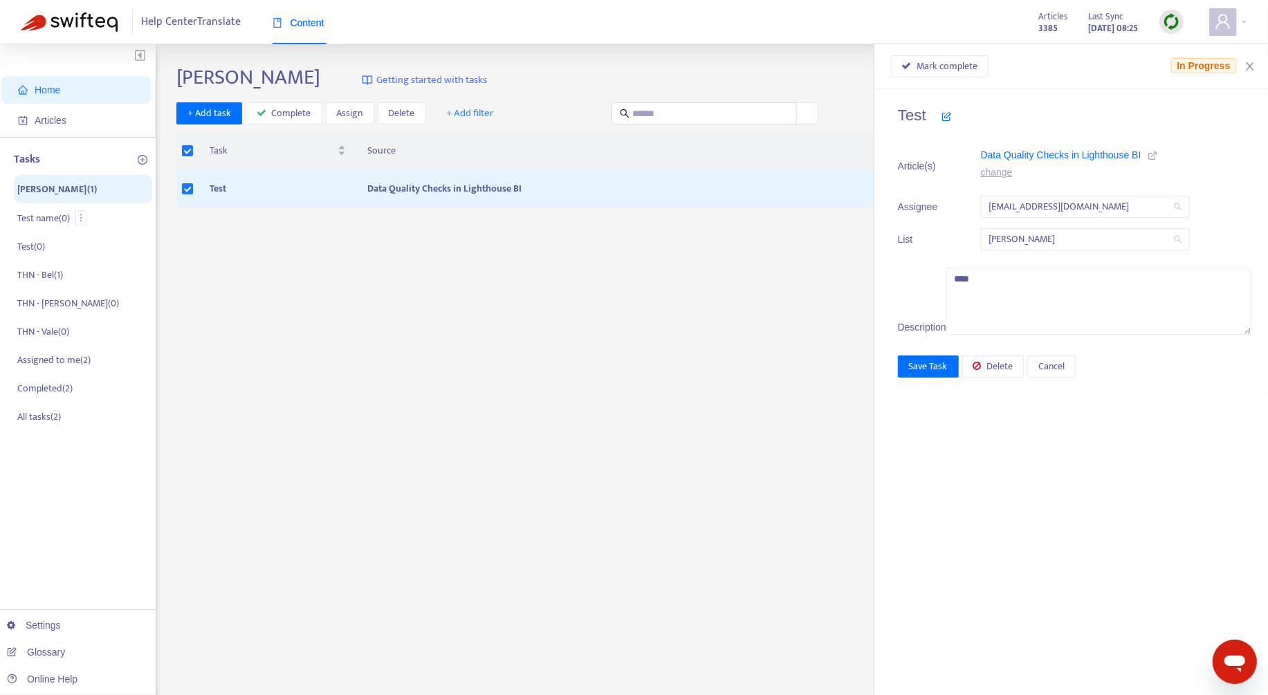
click at [435, 322] on div "[PERSON_NAME] Getting started with tasks + Add task Complete Assign Delete + Ad…" at bounding box center [711, 469] width 1070 height 809
click at [69, 107] on span "Articles" at bounding box center [79, 120] width 122 height 28
